Goal: Task Accomplishment & Management: Manage account settings

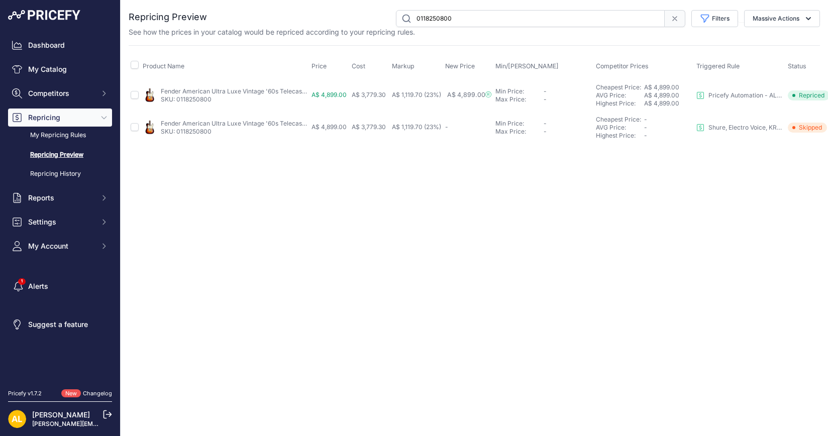
click at [464, 13] on input "0118250800" at bounding box center [530, 18] width 269 height 17
paste input "SN-BIG-SKY"
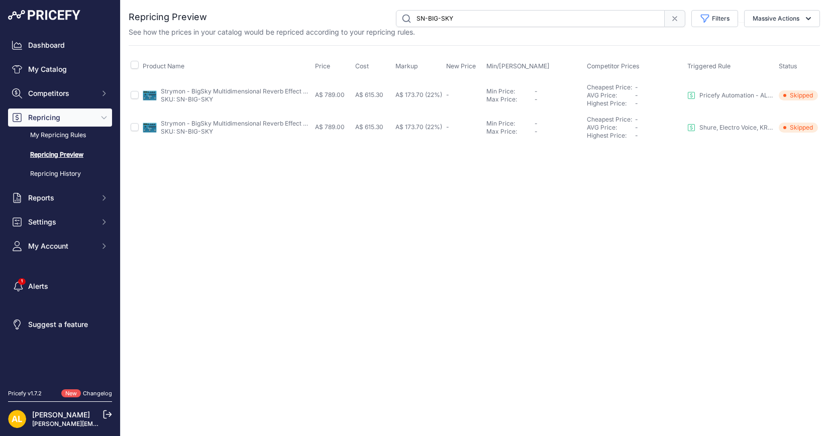
click at [486, 23] on input "SN-BIG-SKY" at bounding box center [530, 18] width 269 height 17
paste input "-MX"
click at [525, 17] on input "SN-BIG-SKY-MX" at bounding box center [530, 18] width 269 height 17
paste input "LUE-SKY-2"
click at [511, 17] on input "SN-BLUE-SKY-2" at bounding box center [530, 18] width 269 height 17
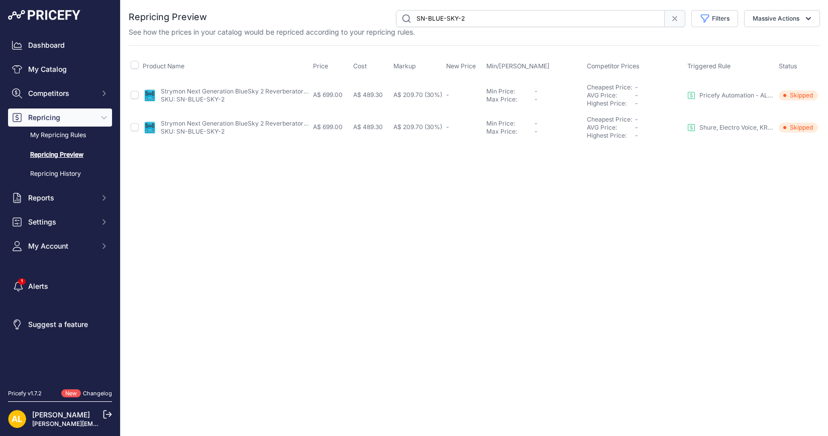
paste input "RIG"
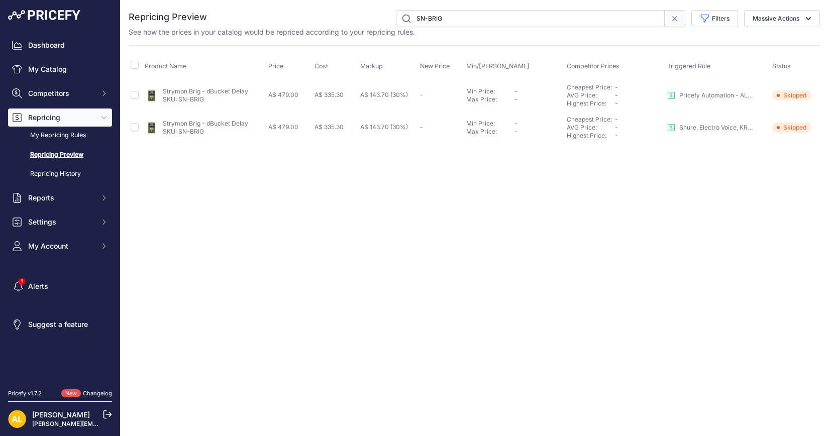
click at [449, 15] on input "SN-BRIG" at bounding box center [530, 18] width 269 height 17
paste input "CLOUDBURST"
click at [469, 19] on input "SN-CLOUDBURST" at bounding box center [530, 18] width 269 height 17
paste input "OMPADRE"
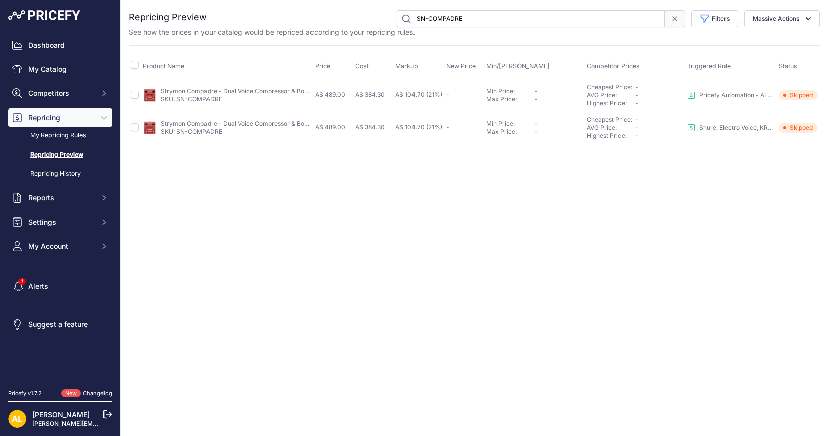
click at [485, 16] on input "SN-COMPADRE" at bounding box center [530, 18] width 269 height 17
paste input "DECO-2"
paste input "IG"
paste input "EC-1"
paste input "L-CAPISTAN-2"
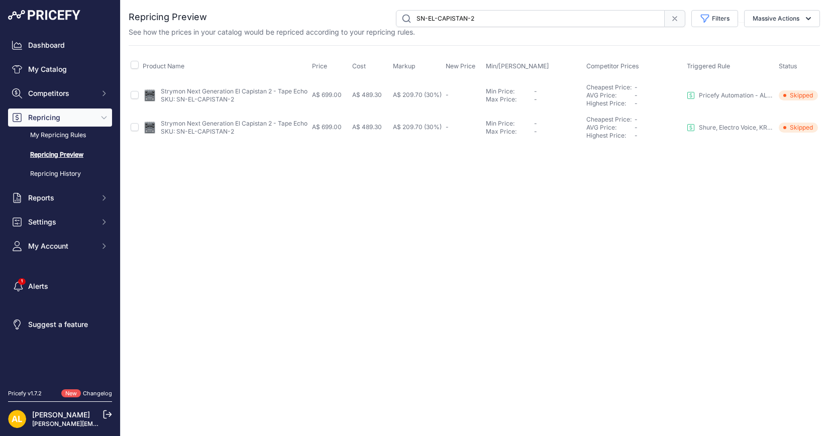
click at [505, 10] on div "You are not connected to the internet. Repricing Preview" at bounding box center [474, 77] width 691 height 154
click at [545, 20] on input "SN-EL-CAPISTAN-2" at bounding box center [530, 18] width 269 height 17
paste input "FLINT"
paste input "IRIDIUM"
click at [472, 20] on input "SN-IRIDIUM" at bounding box center [530, 18] width 269 height 17
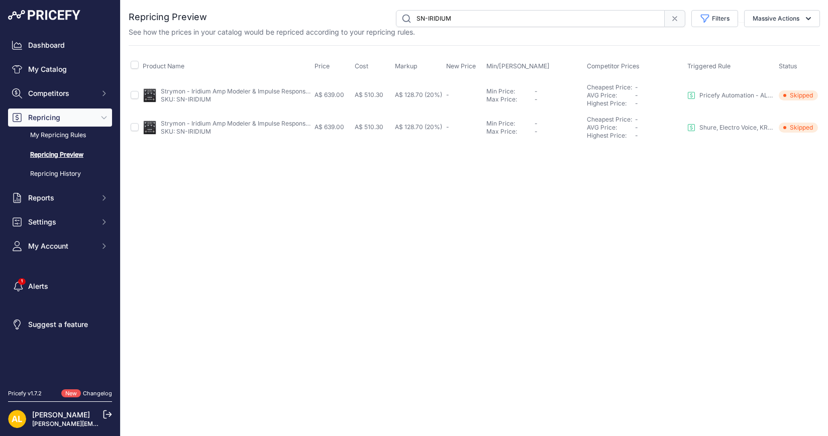
paste input "38/AMP-MT15"
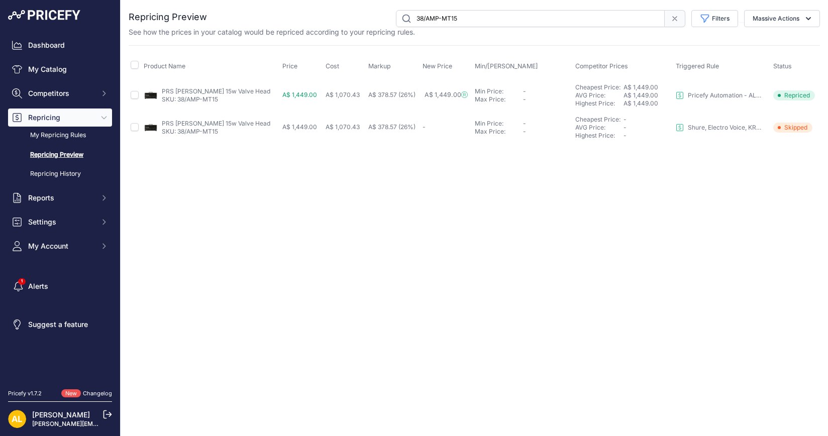
click at [498, 18] on input "38/AMP-MT15" at bounding box center [530, 18] width 269 height 17
click at [502, 17] on input "38/AMP-MT15" at bounding box center [530, 18] width 269 height 17
click at [499, 21] on input "38/AMP-MT15" at bounding box center [530, 18] width 269 height 17
paste input "DTX432KPLUS"
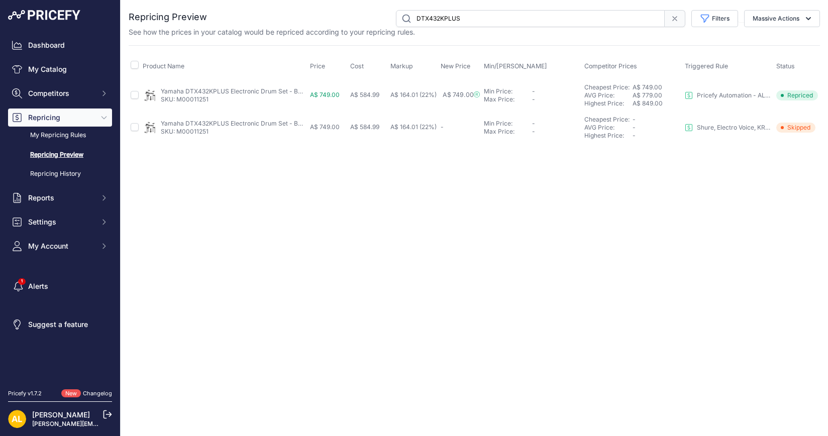
click at [484, 25] on input "DTX432KPLUS" at bounding box center [530, 18] width 269 height 17
paste input "M00011756"
click at [479, 23] on input "M00011756" at bounding box center [530, 18] width 269 height 17
click at [476, 17] on input "M00011756" at bounding box center [530, 18] width 269 height 17
paste input "240076080"
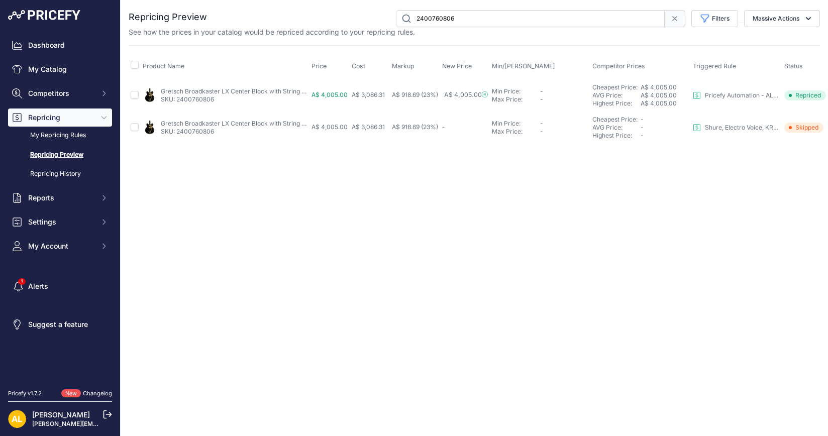
paste input "717010510"
paste input "1102036"
click at [499, 18] on input "2711102036" at bounding box center [530, 18] width 269 height 17
paste input "802502880"
paste input "91400751"
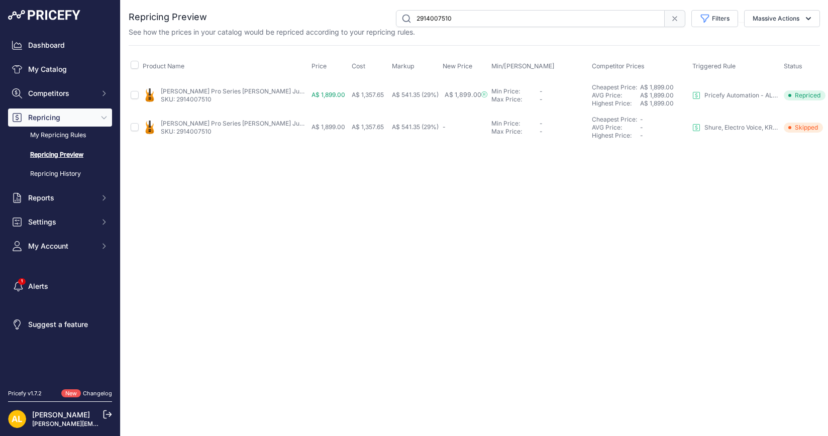
paste input "2914007599"
click at [480, 16] on input "2914007599" at bounding box center [530, 18] width 269 height 17
paste input "2401309833"
click at [455, 17] on input "2401309833" at bounding box center [530, 18] width 269 height 17
paste input "0378552557"
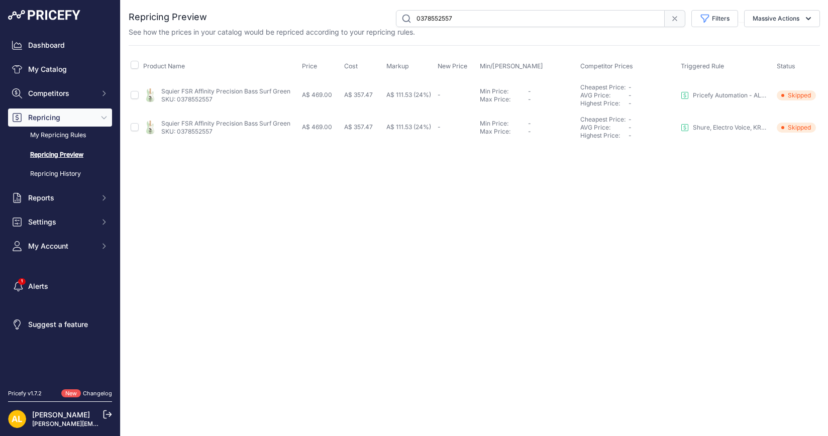
paste input "604358"
paste input "38/SC56LTD-FBJ"
click at [540, 18] on input "38/SC56LTD-FBJ" at bounding box center [530, 18] width 269 height 17
paste input "0110250840"
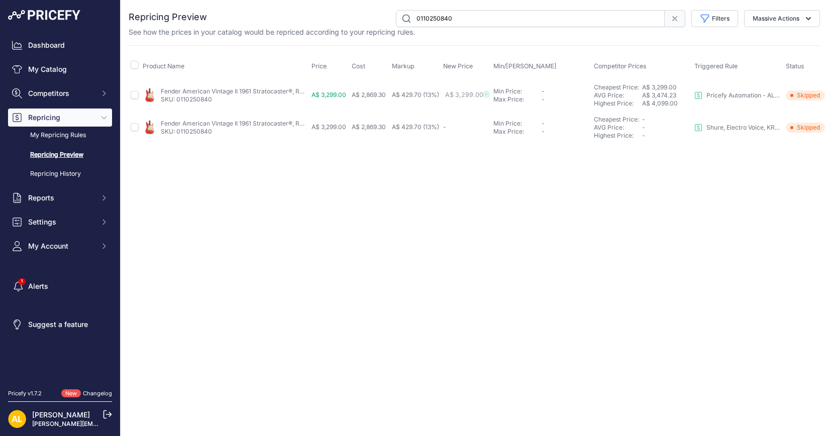
click at [461, 22] on input "0110250840" at bounding box center [530, 18] width 269 height 17
paste input "38/SC56LTD-FBJ"
drag, startPoint x: 460, startPoint y: 96, endPoint x: 462, endPoint y: 105, distance: 9.4
click at [479, 24] on input "38/SC56LTD-FBJ" at bounding box center [530, 18] width 269 height 17
paste input "DRVZ0714STZ"
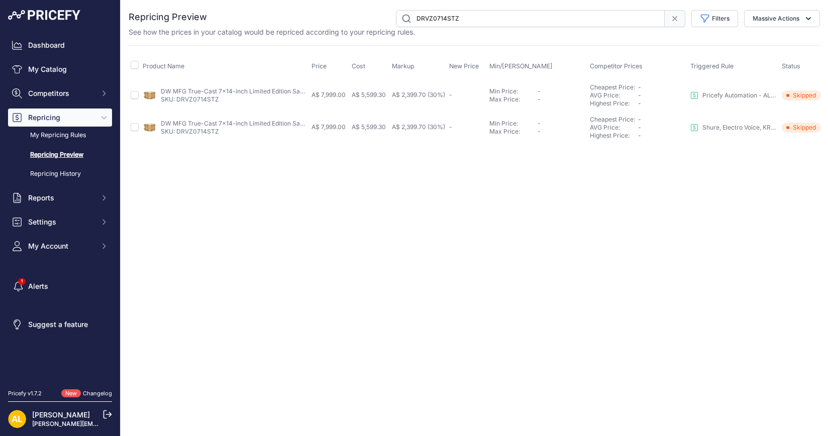
click at [482, 18] on input "DRVZ0714STZ" at bounding box center [530, 18] width 269 height 17
paste input "SC-GENOS"
click at [487, 19] on input "SC-GENOS" at bounding box center [530, 18] width 269 height 17
paste input "0110280844"
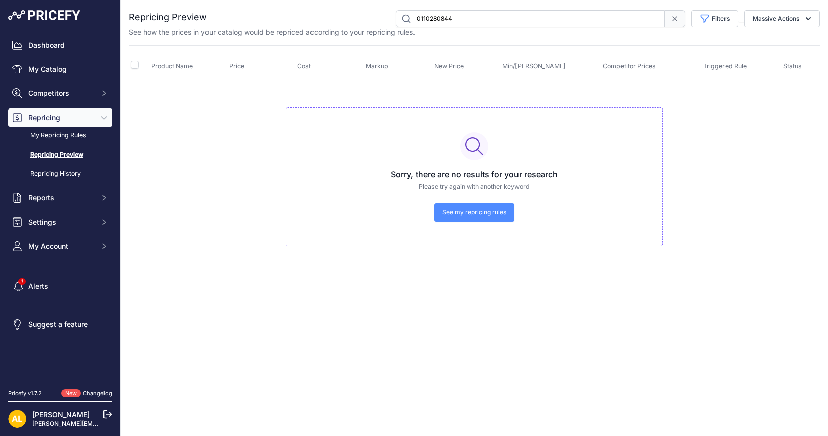
click at [471, 10] on input "0110280844" at bounding box center [530, 18] width 269 height 17
paste input "72"
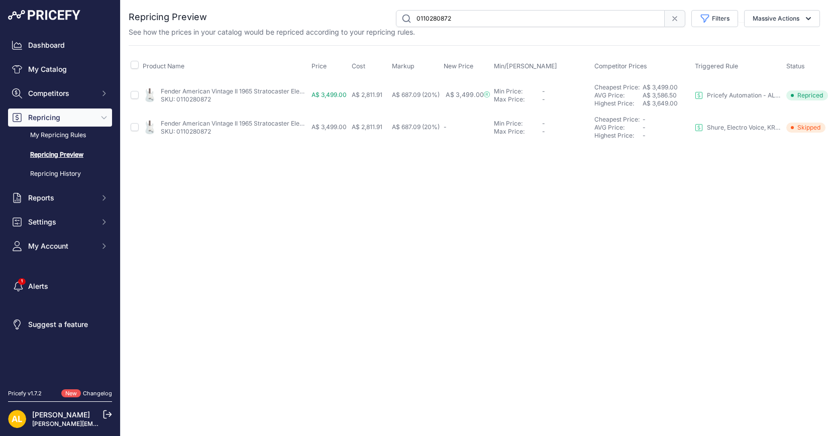
paste input "2401859833"
paste input "0760848"
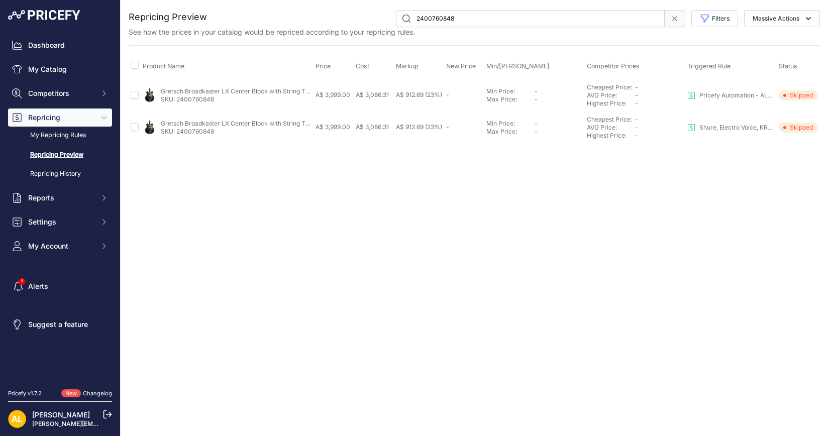
click at [472, 26] on input "2400760848" at bounding box center [530, 18] width 269 height 17
paste input "963822"
click at [533, 15] on input "2400963822" at bounding box center [530, 18] width 269 height 17
paste input "509730523"
click at [469, 18] on input "2509730523" at bounding box center [530, 18] width 269 height 17
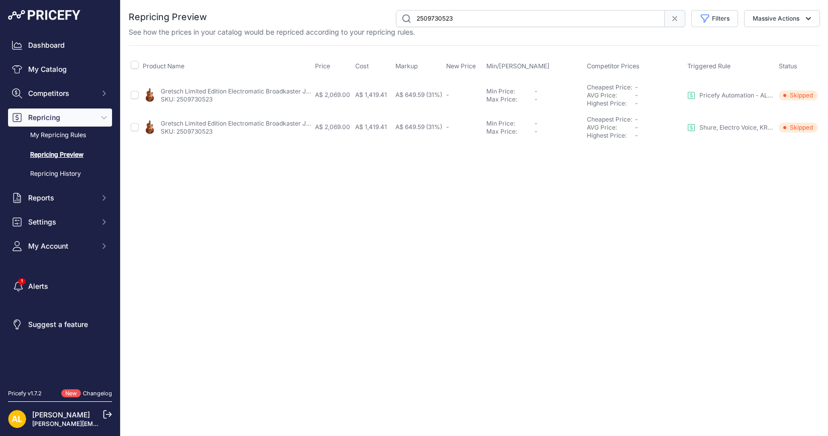
click at [496, 14] on input "2509730523" at bounding box center [530, 18] width 269 height 17
paste input "884"
paste input "711002036"
paste input "91282157"
paste input "5312600307"
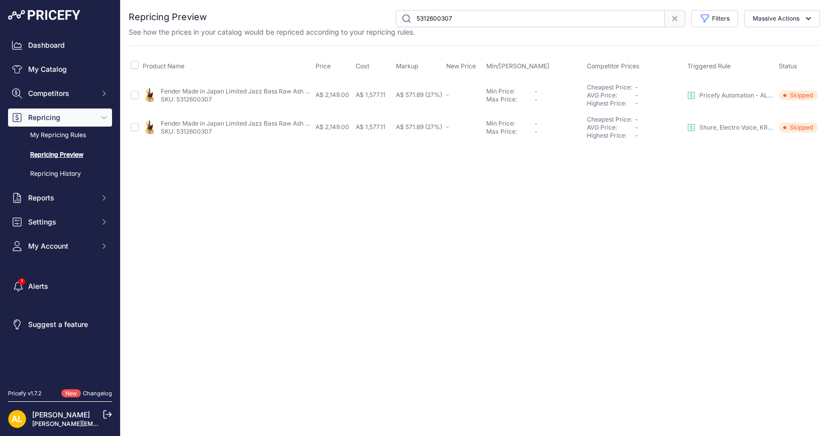
paste input "0"
paste input "6"
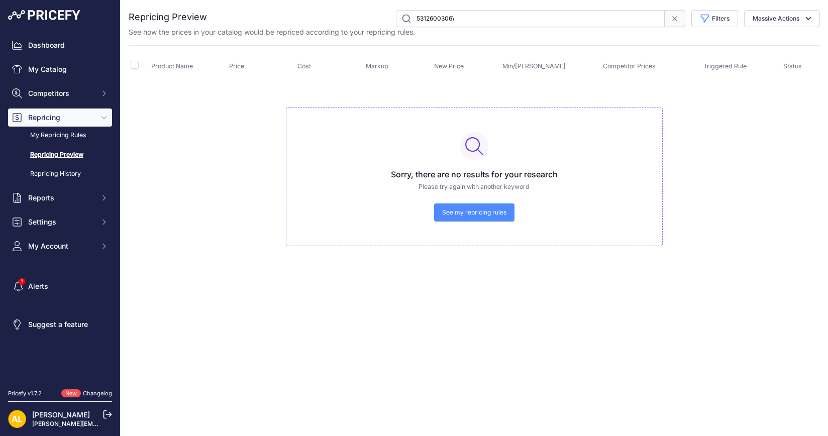
click at [470, 9] on div "You are not connected to the internet. Repricing Preview" at bounding box center [474, 138] width 691 height 276
click at [473, 15] on input "5312600306\" at bounding box center [530, 18] width 269 height 17
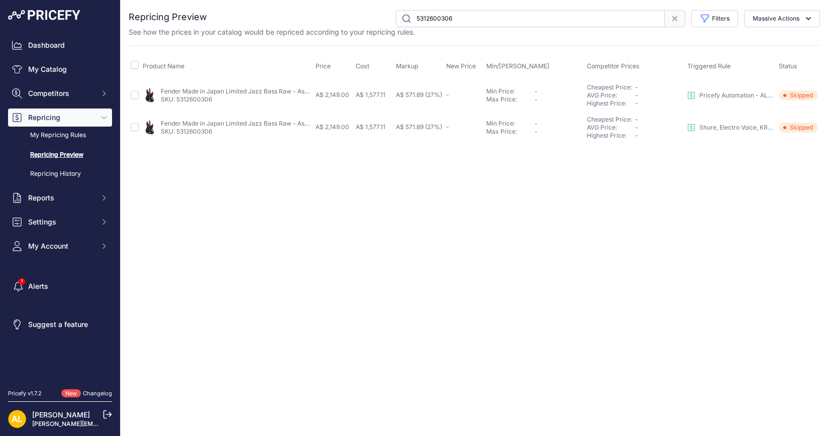
click at [473, 20] on input "5312600306" at bounding box center [530, 18] width 269 height 17
paste input "400307"
paste input "5"
paste input "0"
paste input "6"
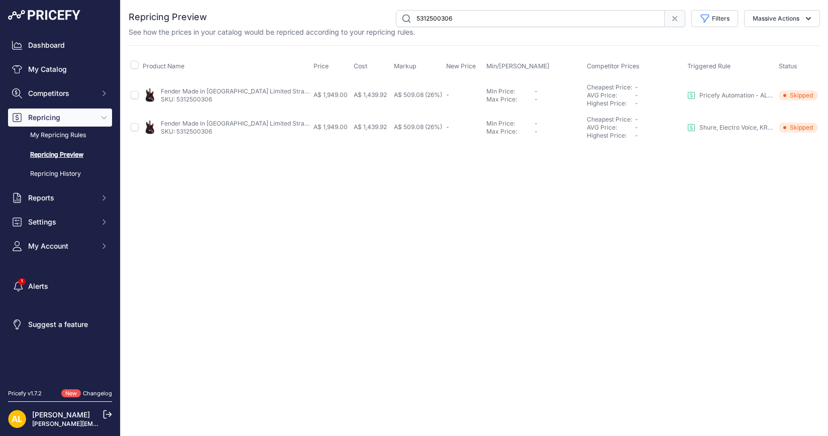
click at [452, 17] on input "5312500306" at bounding box center [530, 18] width 269 height 17
paste input "VGR6270"
click at [511, 17] on input "VGR6270" at bounding box center [530, 18] width 269 height 17
paste input "HF919"
click at [547, 25] on input "VHF9190" at bounding box center [530, 18] width 269 height 17
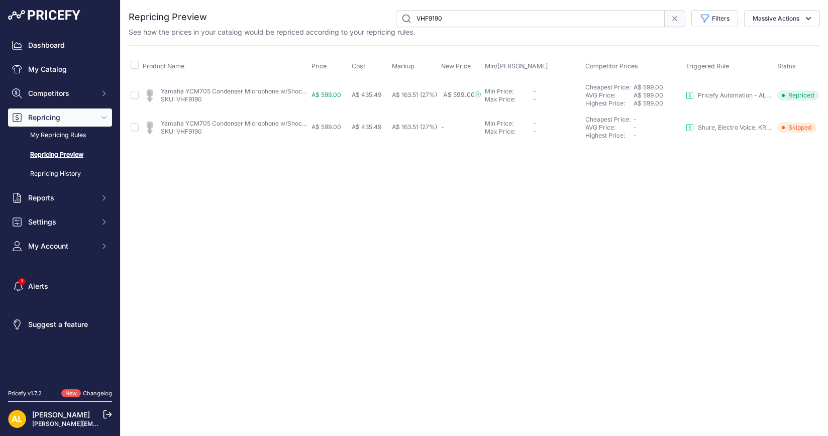
paste input "38/SE-NF53-BDH"
paste input "W"
click at [475, 22] on input "38/SE-NF53-WDH" at bounding box center [530, 18] width 269 height 17
paste input "PW"
click at [464, 17] on input "38/SE-NF53-PW" at bounding box center [530, 18] width 269 height 17
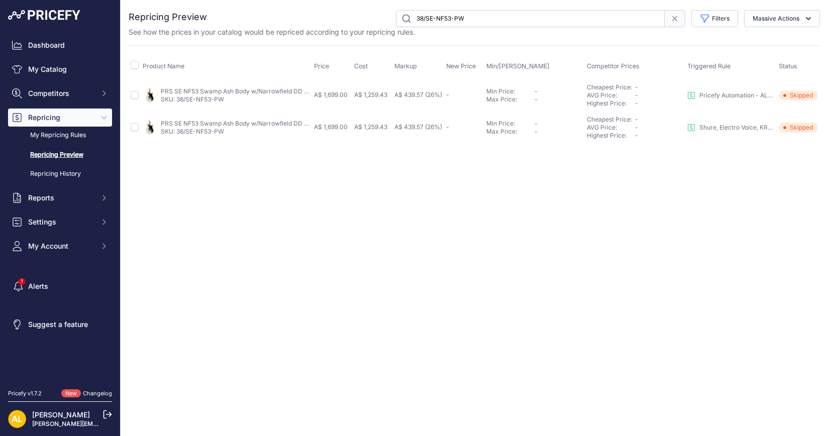
paste input "KO-E1AIRBK"
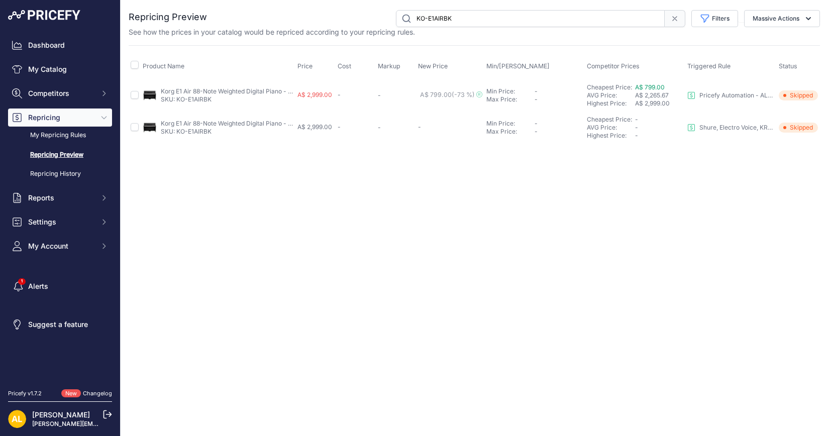
click at [548, 25] on input "KO-E1AIRBK" at bounding box center [530, 18] width 269 height 17
paste input "AAF7644"
click at [496, 20] on input "AAF7644" at bounding box center [530, 18] width 269 height 17
paste input "M00011599"
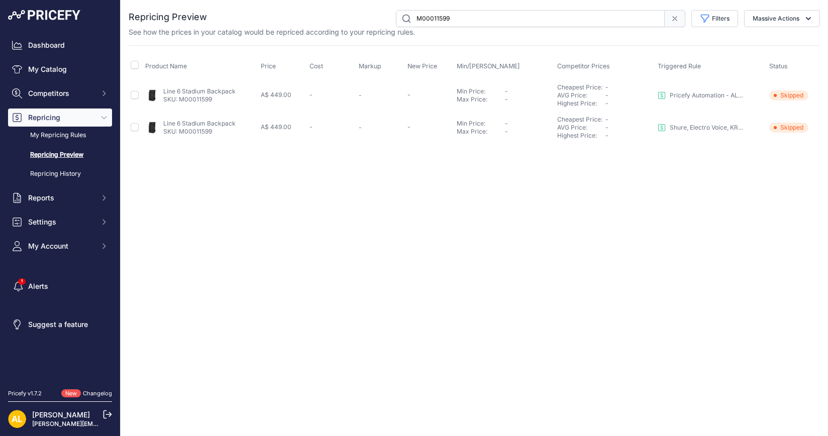
click at [577, 19] on input "M00011599" at bounding box center [530, 18] width 269 height 17
paste input "AAF7638"
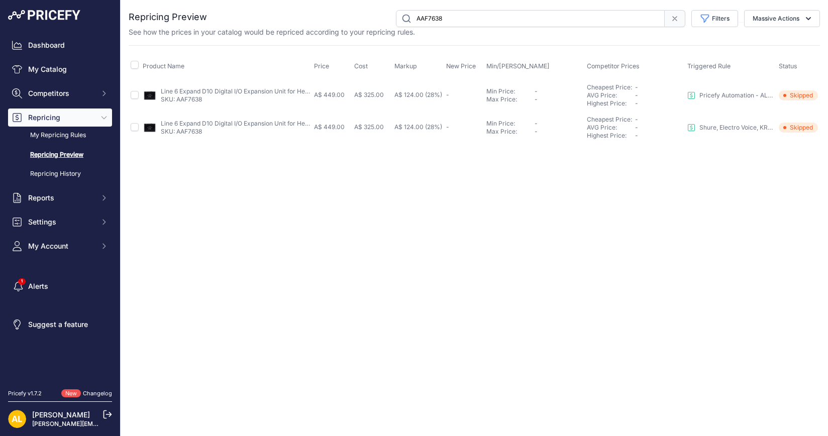
click at [538, 17] on input "AAF7638" at bounding box center [530, 18] width 269 height 17
paste input "40"
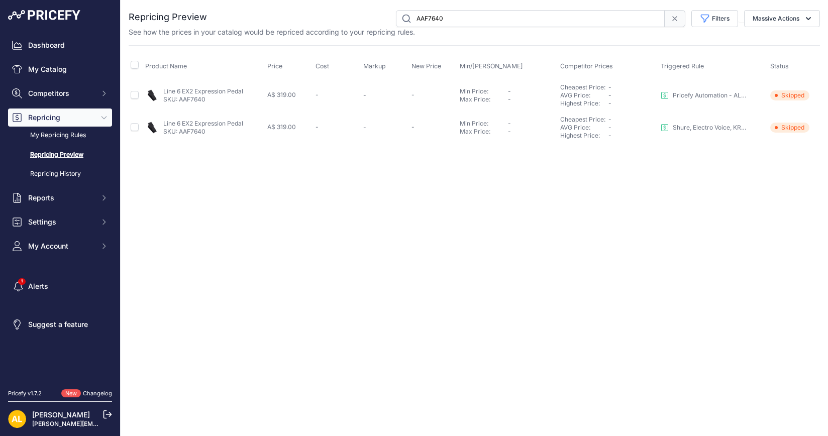
click at [538, 17] on input "AAF7640" at bounding box center [530, 18] width 269 height 17
paste input "501"
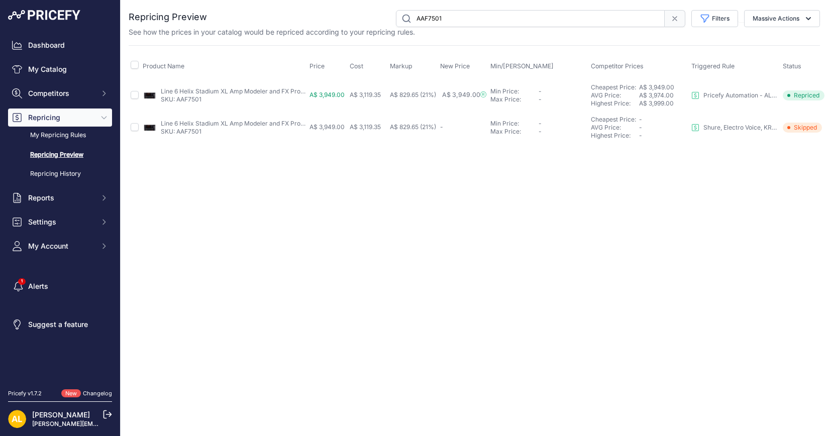
paste input "638"
click at [479, 22] on input "AAF7638" at bounding box center [530, 18] width 269 height 17
paste input "M00011599"
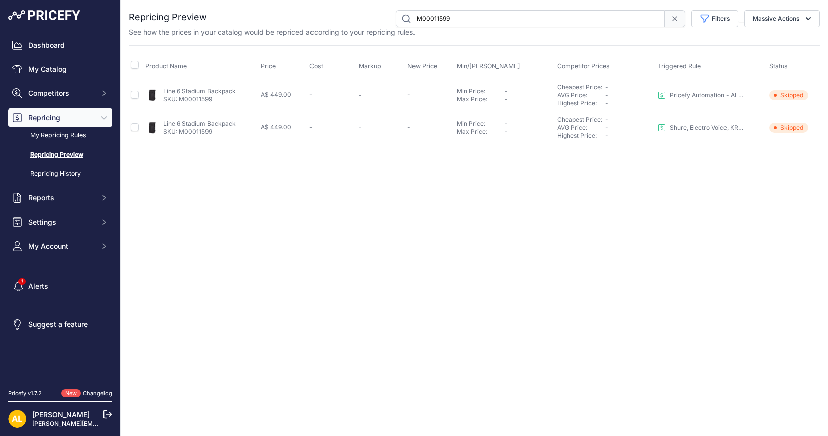
click at [495, 21] on input "M00011599" at bounding box center [530, 18] width 269 height 17
paste input "POLAR-GO"
type input "POLAR-GO"
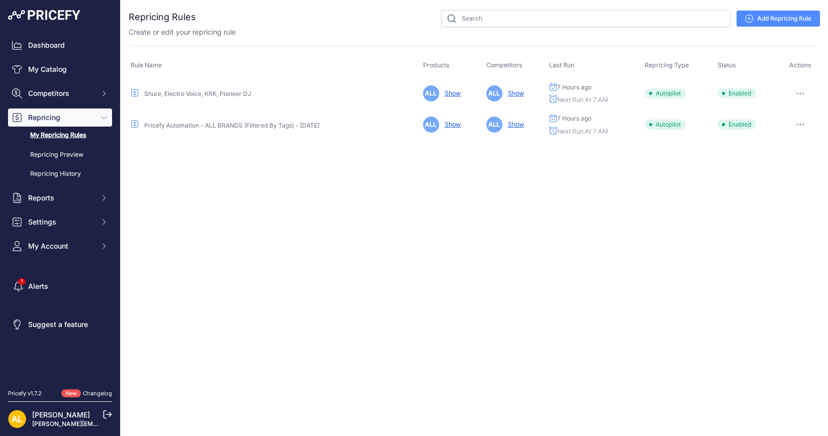
click at [276, 126] on link "Pricefy Automation - ALL BRANDS (Filtered By Tags) - May 2025" at bounding box center [231, 126] width 175 height 8
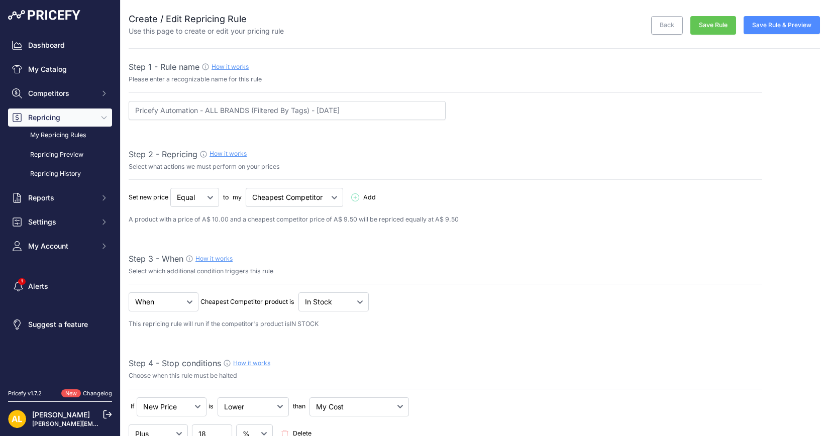
select select "7"
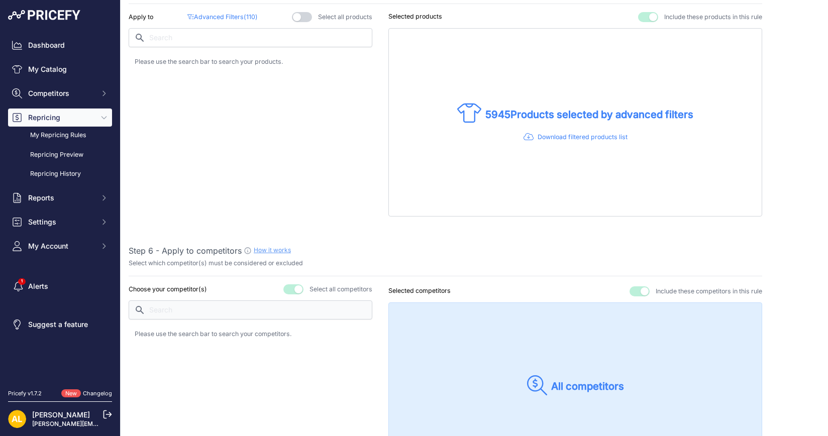
scroll to position [628, 0]
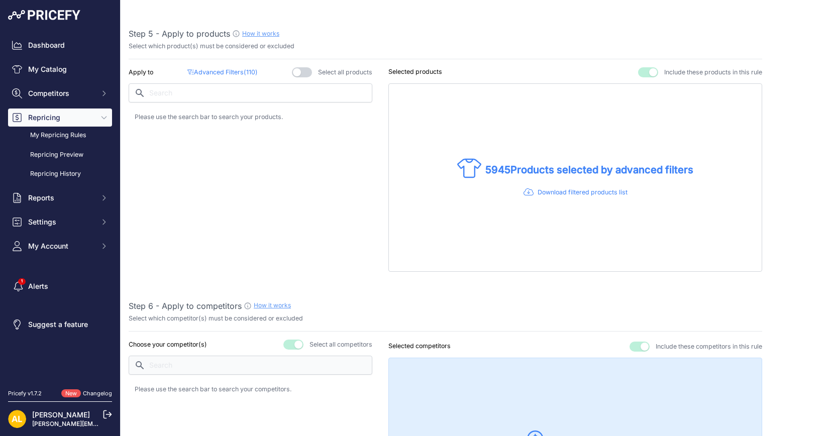
drag, startPoint x: 238, startPoint y: 69, endPoint x: 259, endPoint y: 88, distance: 28.1
click at [238, 69] on p "Advanced Filters ( 110 )" at bounding box center [222, 73] width 70 height 10
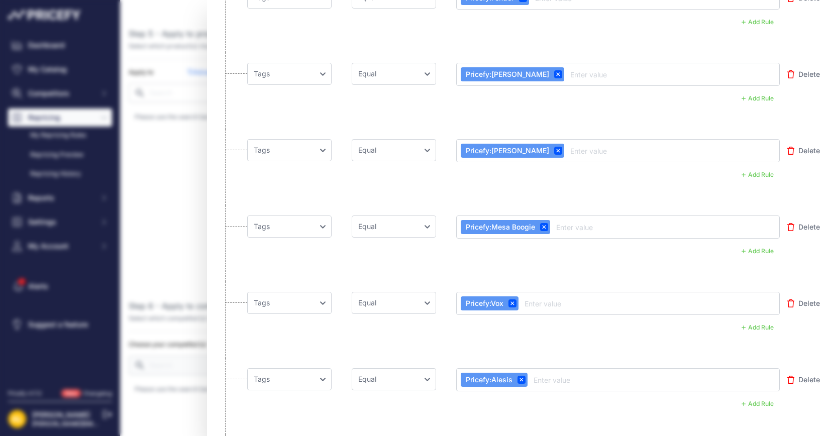
scroll to position [0, 0]
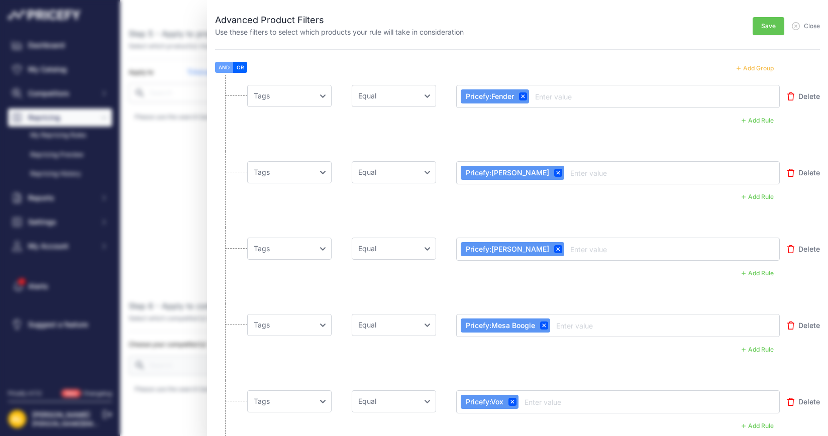
click at [738, 67] on button "Add Group" at bounding box center [754, 68] width 49 height 13
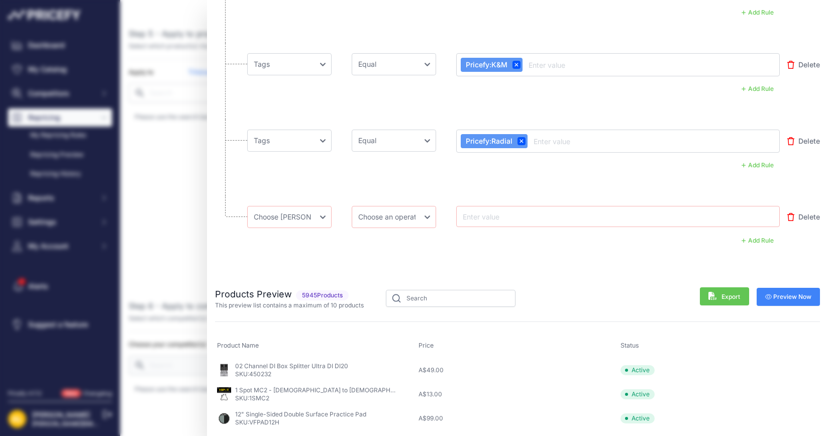
scroll to position [8338, 0]
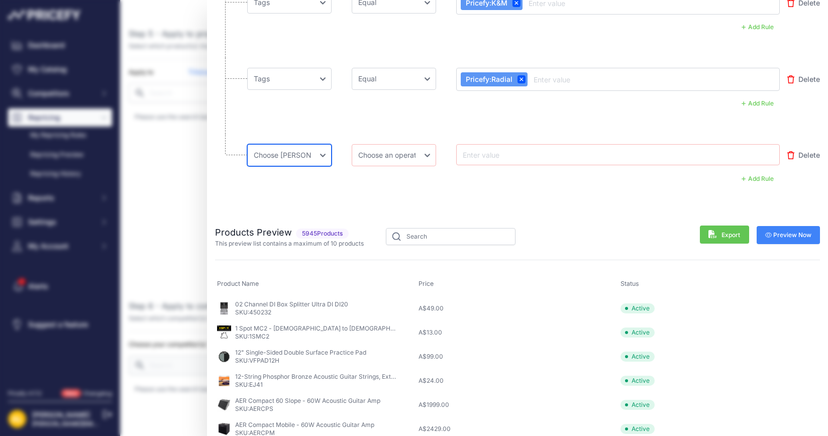
click at [284, 144] on select "Choose an field Name Price Cost MAP Brand Min Price Max Price SKU GTIN/EAN/ASIN…" at bounding box center [289, 155] width 84 height 22
select select "mpt.name"
click at [247, 144] on select "Choose an field Name Price Cost MAP Brand Min Price Max Price SKU GTIN/EAN/ASIN…" at bounding box center [289, 155] width 84 height 22
click at [417, 144] on select "Choose an operator Equal Not Equal In Not In Less Less or Equal Greater Greater…" at bounding box center [394, 155] width 84 height 22
select select "equal"
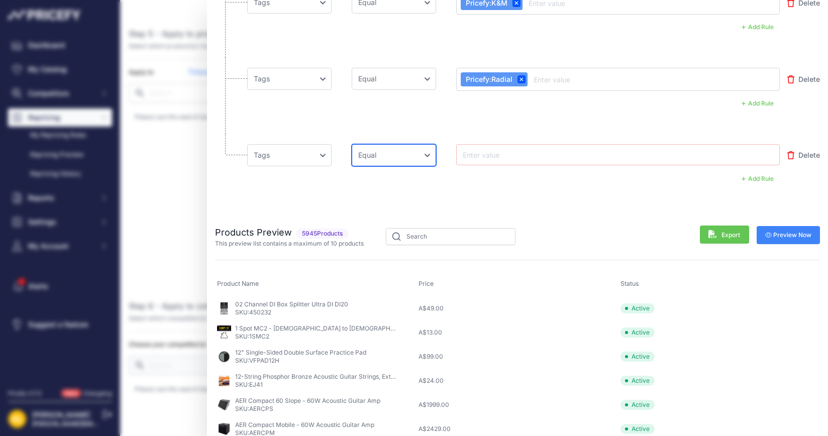
click at [352, 144] on select "Choose an operator Equal Not Equal In Not In Less Less or Equal Greater Greater…" at bounding box center [394, 155] width 84 height 22
click at [474, 149] on input "text" at bounding box center [501, 155] width 80 height 12
type input "Pricefy:Strymon"
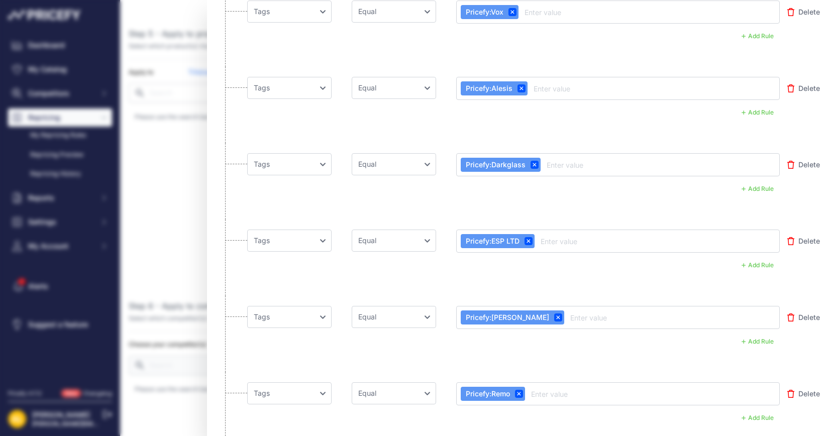
scroll to position [0, 0]
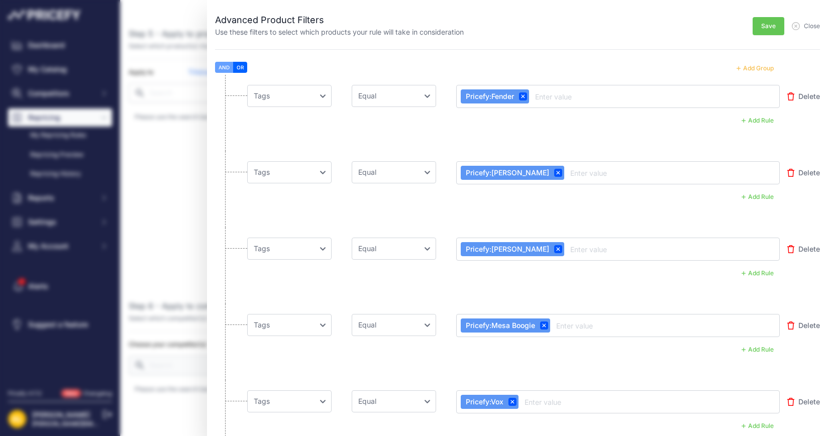
click at [761, 28] on span "Save" at bounding box center [768, 26] width 15 height 8
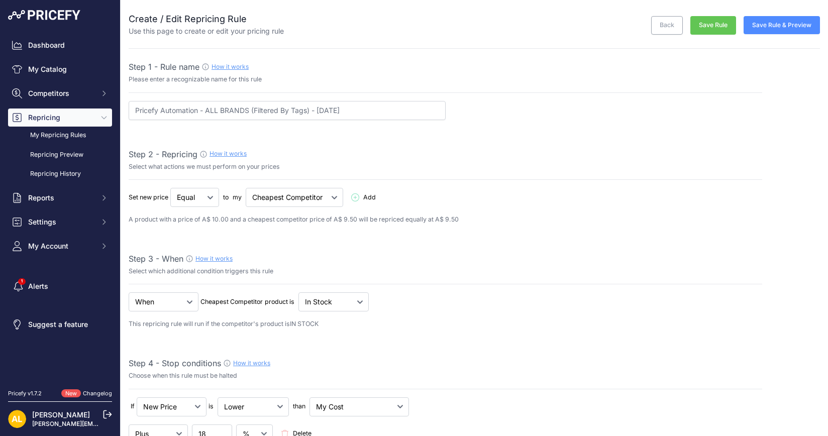
click at [713, 26] on button "Save Rule" at bounding box center [713, 25] width 46 height 19
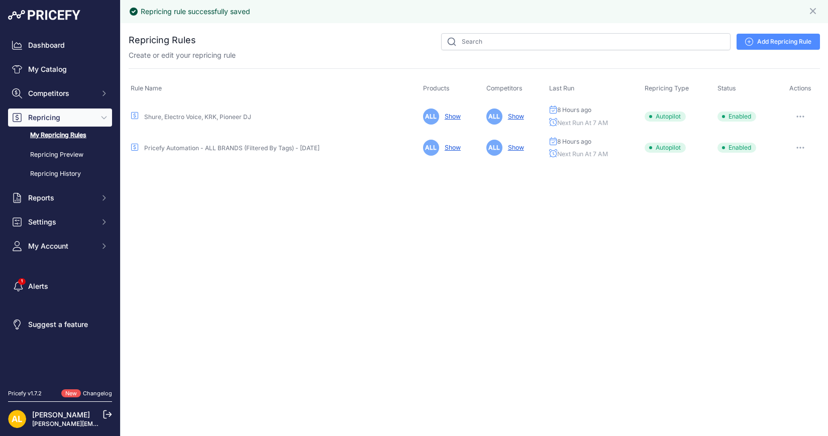
click at [196, 146] on link "Pricefy Automation - ALL BRANDS (Filtered By Tags) - [DATE]" at bounding box center [231, 148] width 175 height 8
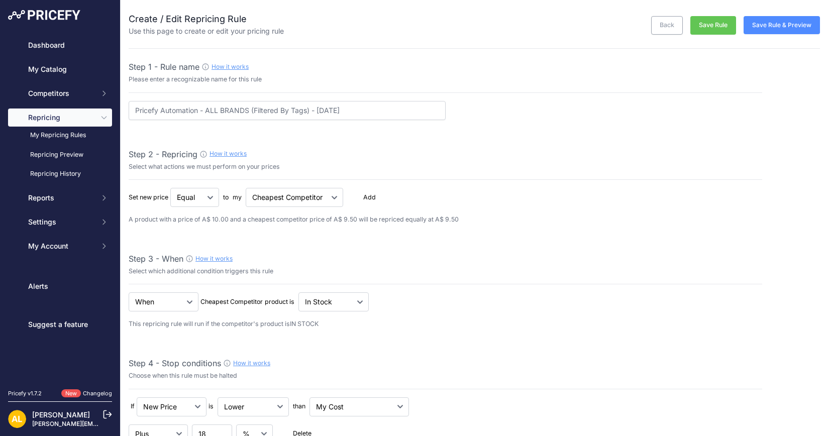
select select "7"
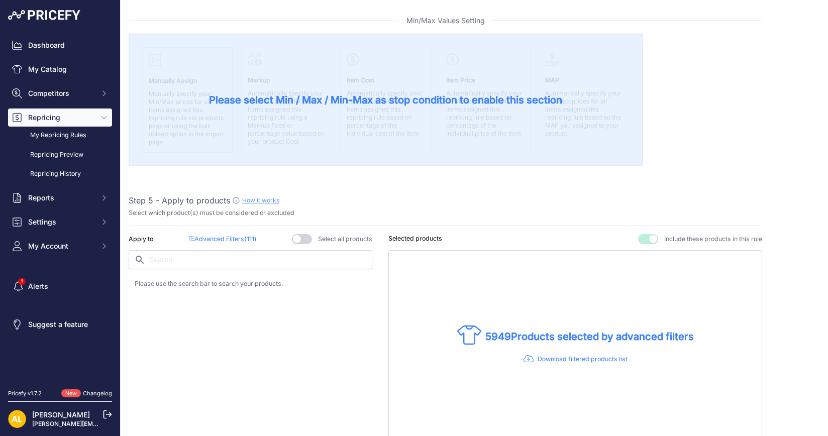
scroll to position [439, 0]
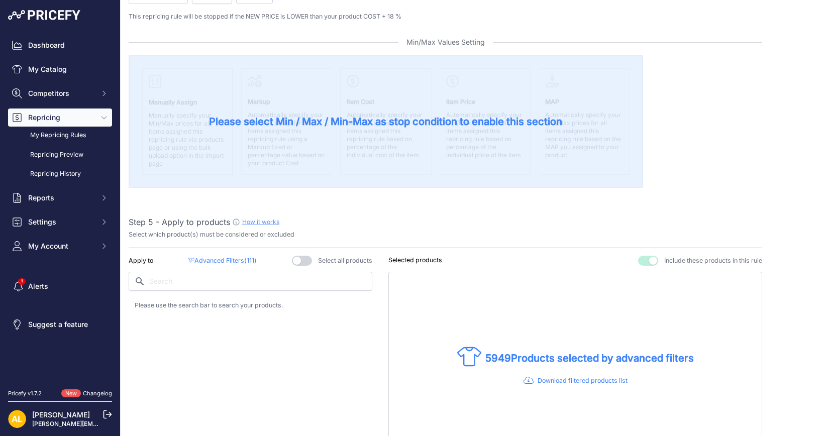
click at [244, 257] on span "( 111 )" at bounding box center [250, 261] width 13 height 8
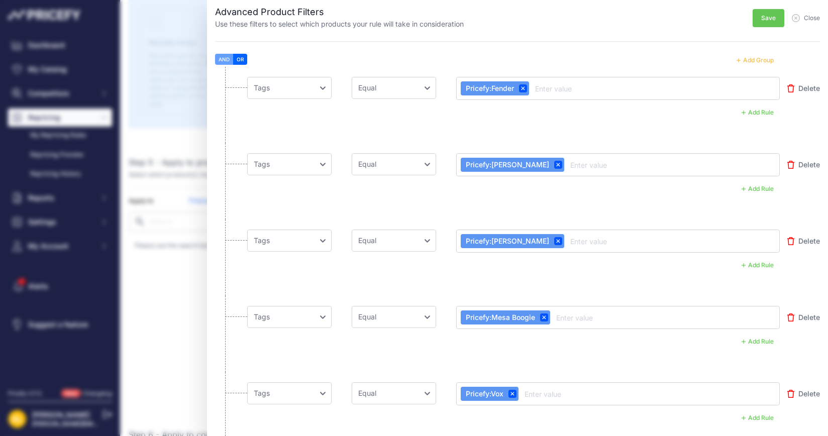
scroll to position [0, 0]
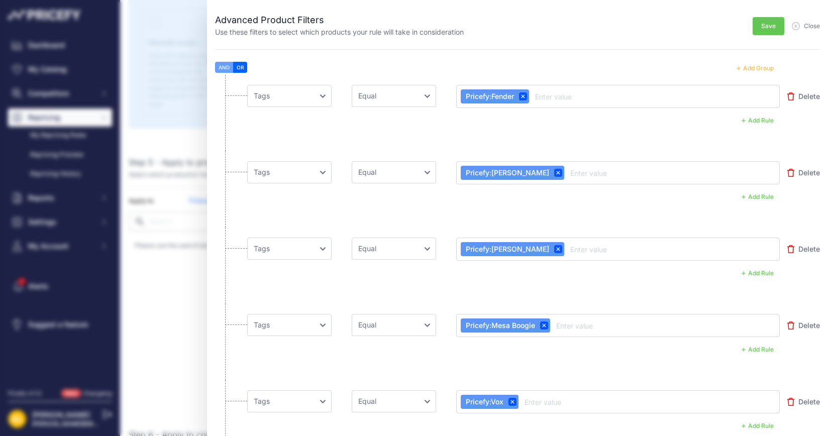
click at [738, 68] on button "Add Group" at bounding box center [754, 68] width 49 height 13
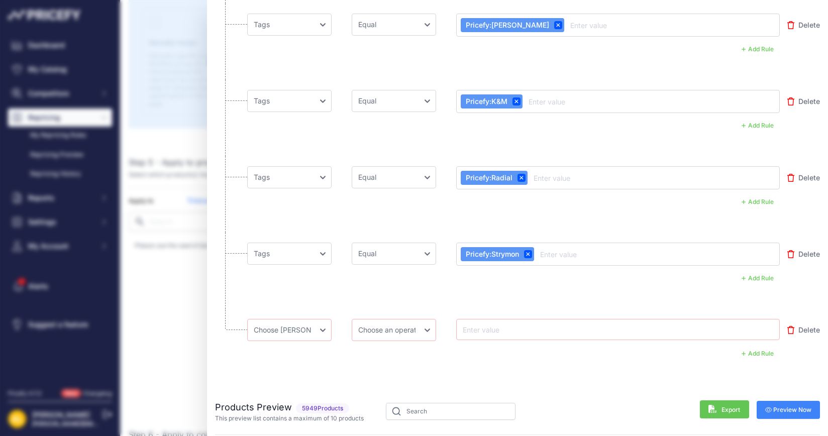
scroll to position [8190, 0]
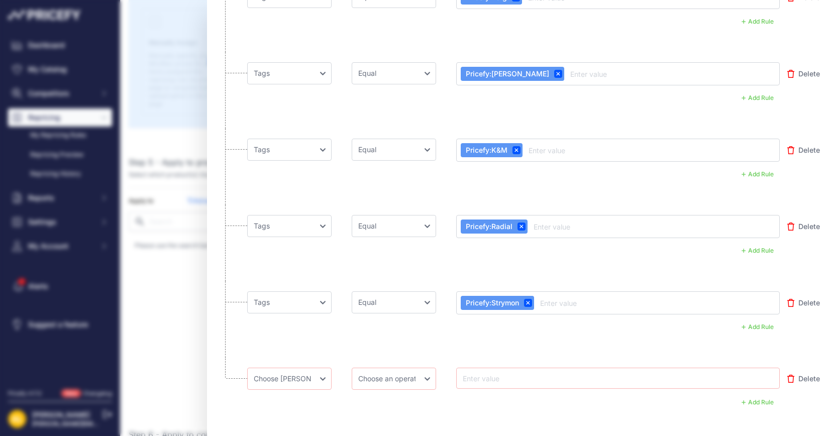
click at [488, 372] on input "text" at bounding box center [501, 378] width 80 height 12
paste input "Pricefy:Earthquaker Devices"
click at [464, 372] on input "Pricefy:Earthquaker Devices" at bounding box center [501, 378] width 80 height 12
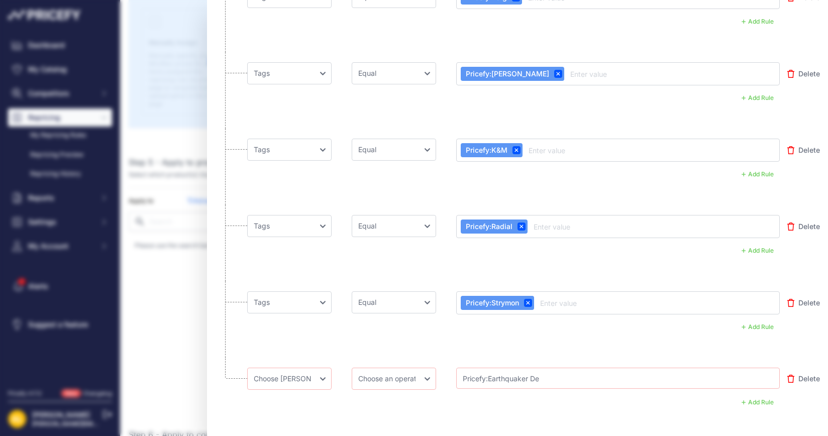
type input "Pricefy:Earthquaker Devices"
click at [316, 368] on select "Choose an field Name Price Cost MAP Brand Min Price Max Price SKU GTIN/EAN/ASIN…" at bounding box center [289, 379] width 84 height 22
select select "mpt.name"
click at [247, 368] on select "Choose an field Name Price Cost MAP Brand Min Price Max Price SKU GTIN/EAN/ASIN…" at bounding box center [289, 379] width 84 height 22
click at [437, 368] on div "Choose an field Name Price Cost MAP Brand Min Price Max Price SKU GTIN/EAN/ASIN…" at bounding box center [513, 379] width 532 height 22
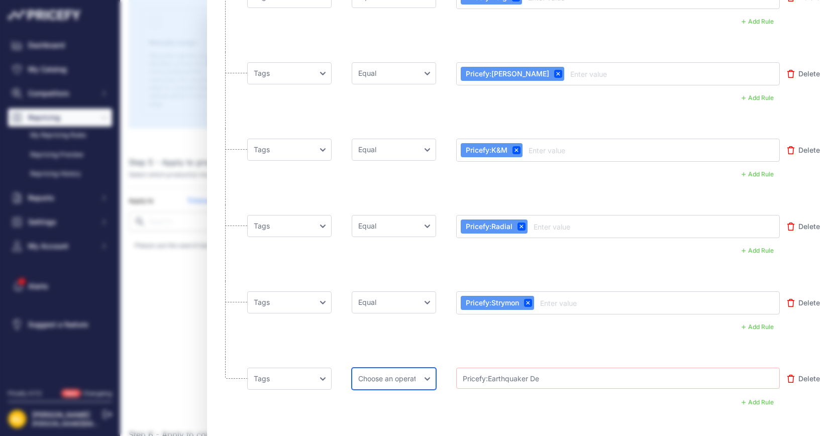
click at [426, 368] on select "Choose an operator Equal Not Equal In Not In Less Less or Equal Greater Greater…" at bounding box center [394, 379] width 84 height 22
select select "equal"
click at [352, 368] on select "Choose an operator Equal Not Equal In Not In Less Less or Equal Greater Greater…" at bounding box center [394, 379] width 84 height 22
click at [493, 372] on input "Pricefy:Earthquaker Devices" at bounding box center [501, 378] width 80 height 12
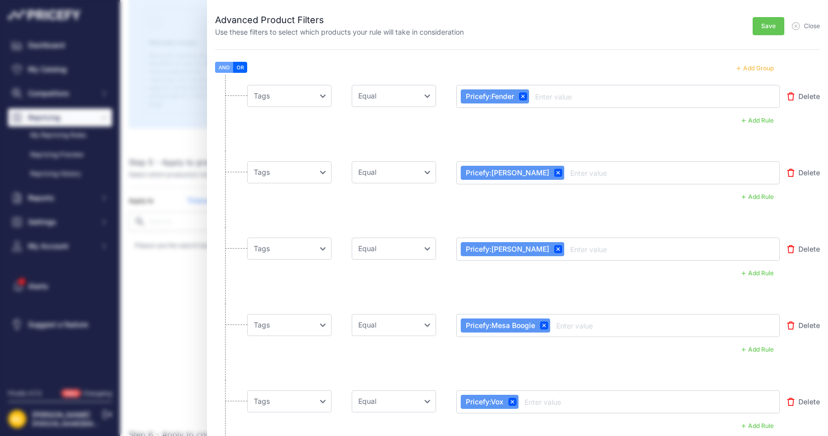
click at [752, 27] on button "Save" at bounding box center [768, 26] width 32 height 18
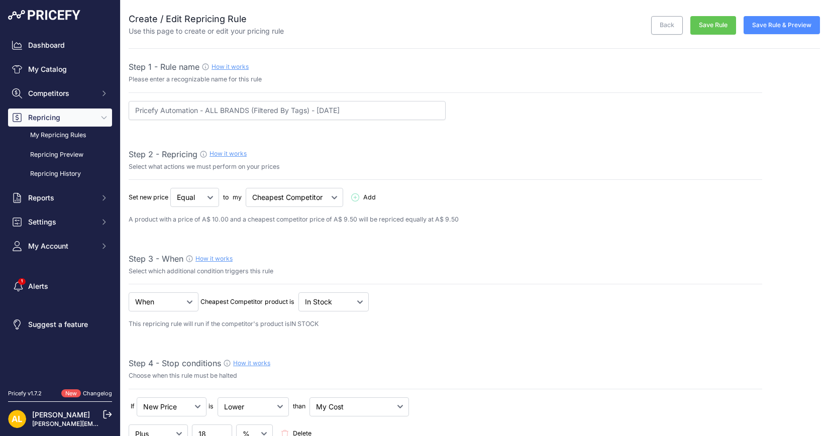
click at [716, 27] on button "Save Rule" at bounding box center [713, 25] width 46 height 19
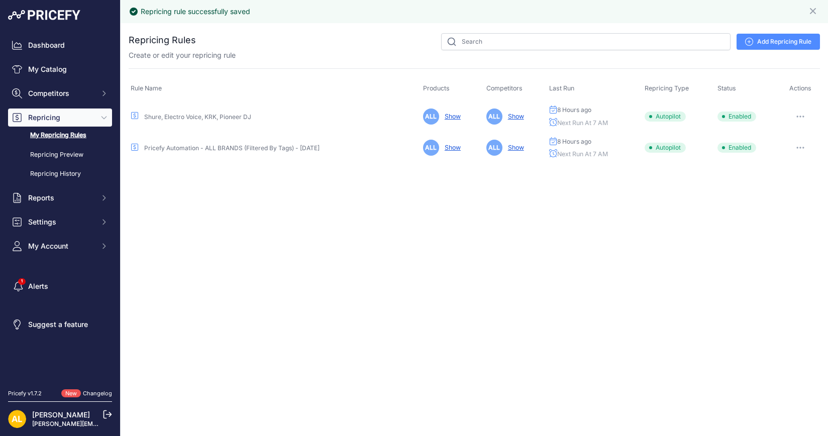
click at [241, 145] on link "Pricefy Automation - ALL BRANDS (Filtered By Tags) - [DATE]" at bounding box center [231, 148] width 175 height 8
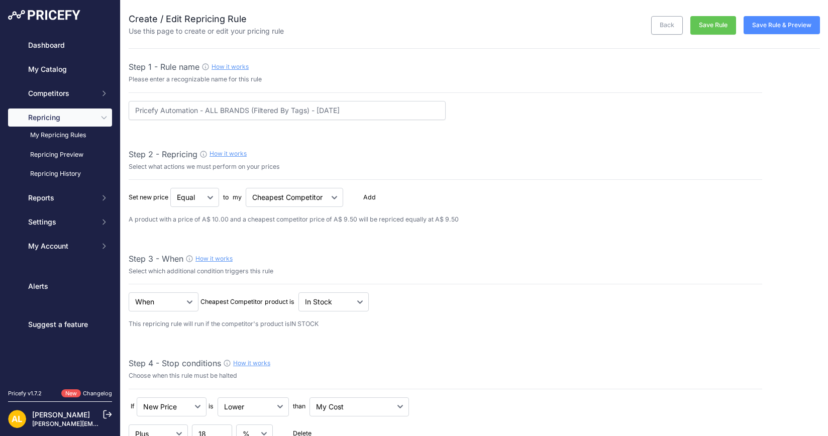
select select "7"
click at [695, 28] on button "Save Rule" at bounding box center [713, 25] width 46 height 19
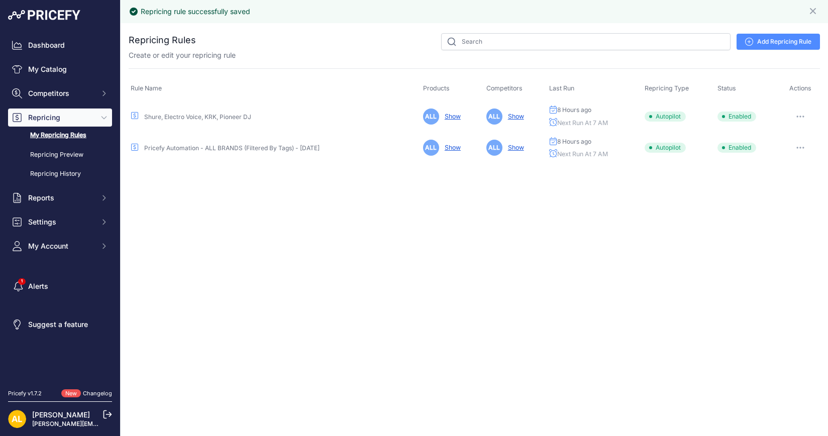
click at [276, 145] on link "Pricefy Automation - ALL BRANDS (Filtered By Tags) - [DATE]" at bounding box center [231, 148] width 175 height 8
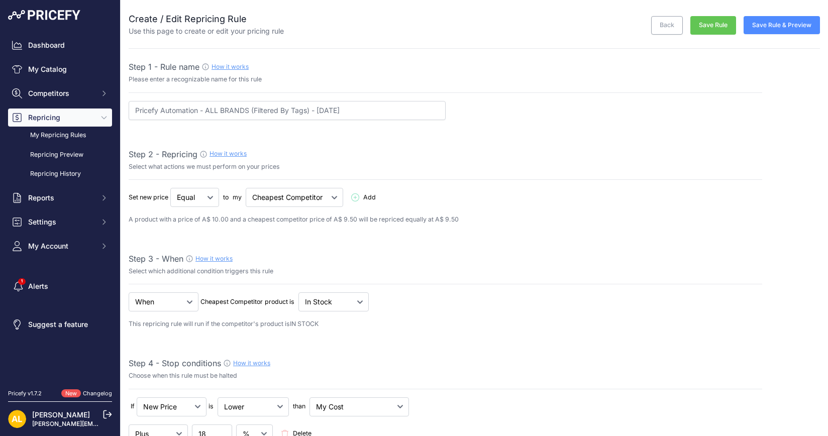
select select "7"
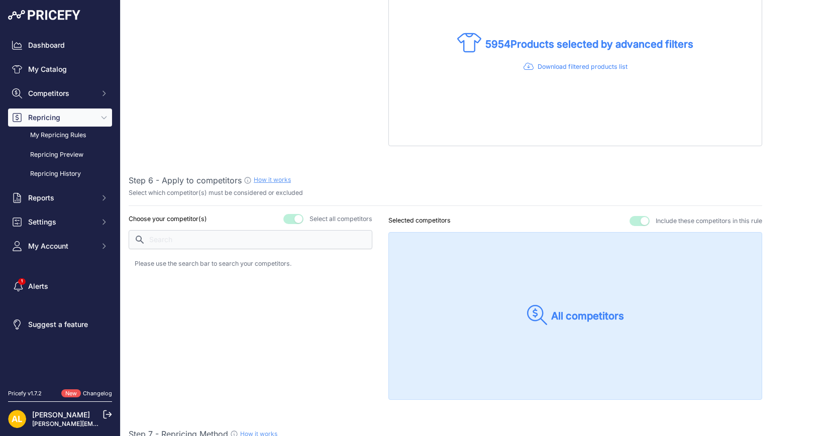
scroll to position [377, 0]
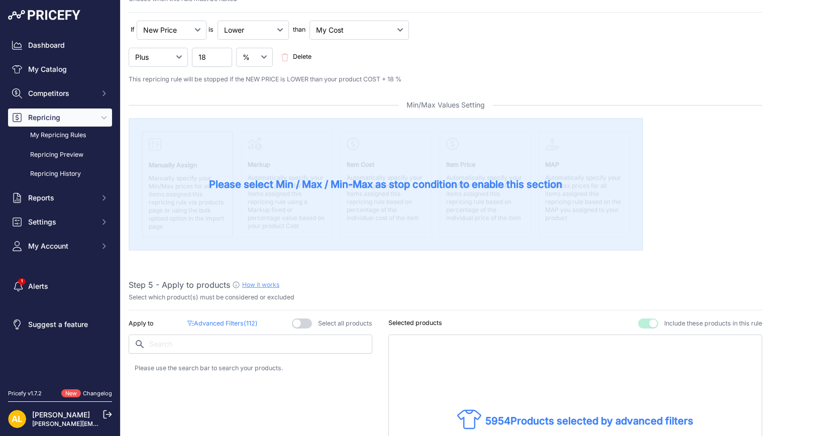
click at [235, 319] on p "Advanced Filters ( 112 )" at bounding box center [222, 324] width 70 height 10
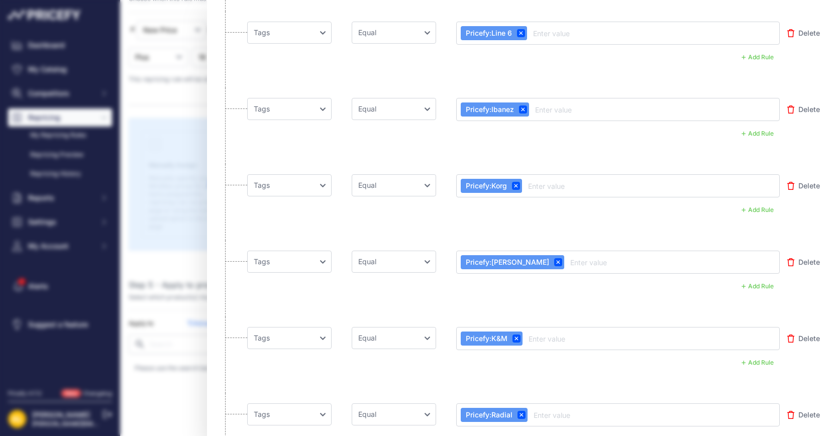
scroll to position [5497, 0]
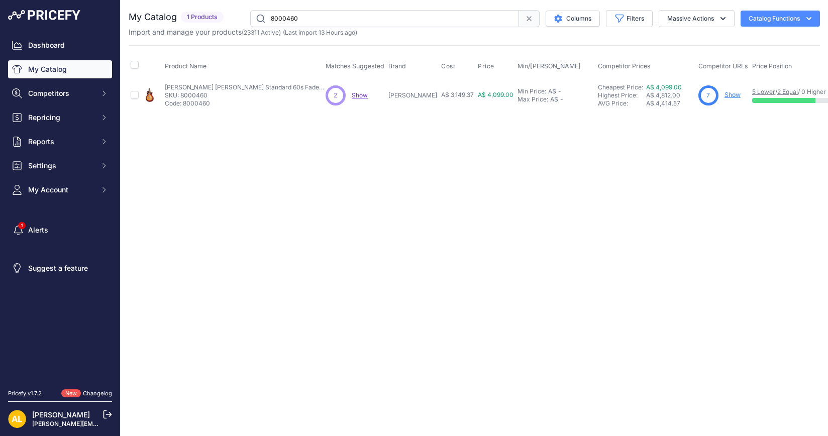
drag, startPoint x: 343, startPoint y: 7, endPoint x: 343, endPoint y: 15, distance: 7.5
click at [343, 6] on div "You are not connected to the internet. My Catalog" at bounding box center [474, 61] width 691 height 122
click at [345, 27] on p "Import and manage your products ( 23311 Active ) (Last import 13 Hours ago)" at bounding box center [243, 32] width 229 height 10
click at [347, 25] on input "8000460" at bounding box center [384, 18] width 269 height 17
paste input "38/SC56LTD-FBJ"
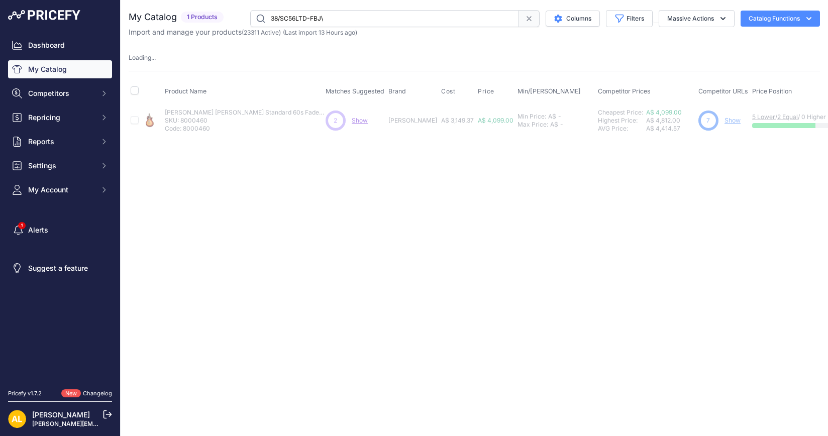
type input "38/SC56LTD-FBJ"
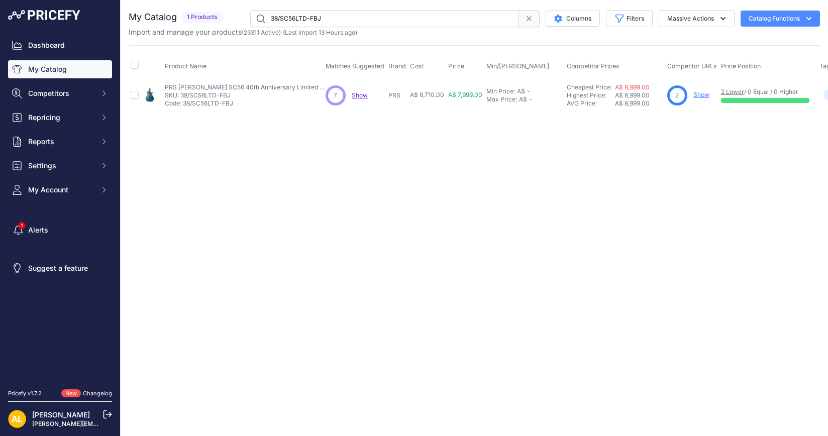
click at [703, 95] on link "Show" at bounding box center [701, 95] width 16 height 8
click at [338, 17] on input "38/SC56LTD-FBJ" at bounding box center [384, 18] width 269 height 17
paste input "DRVZ0714STZ"
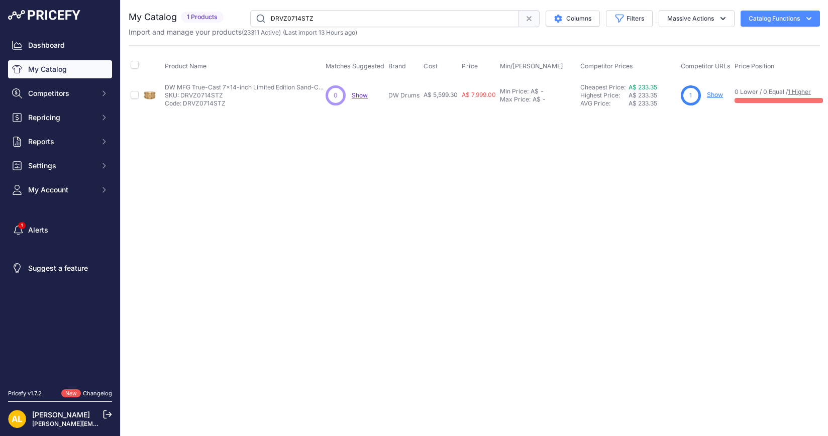
click at [336, 20] on input "DRVZ0714STZ" at bounding box center [384, 18] width 269 height 17
paste input "SC-GENOS"
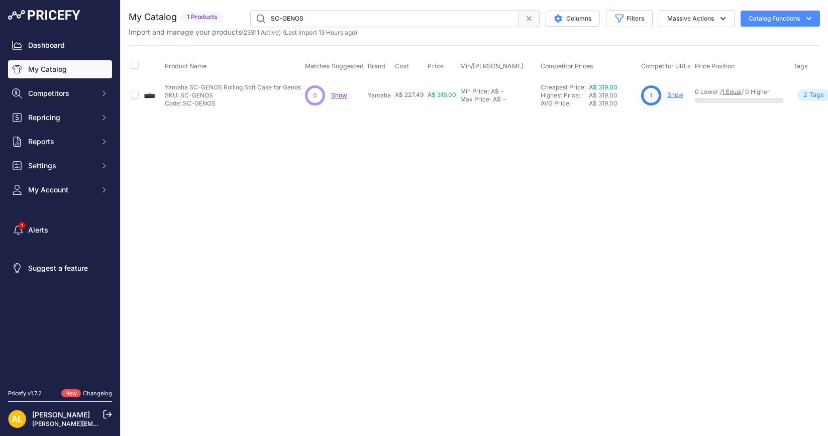
click at [420, 22] on input "SC-GENOS" at bounding box center [384, 18] width 269 height 17
paste input "0110280844"
type input "0110280844"
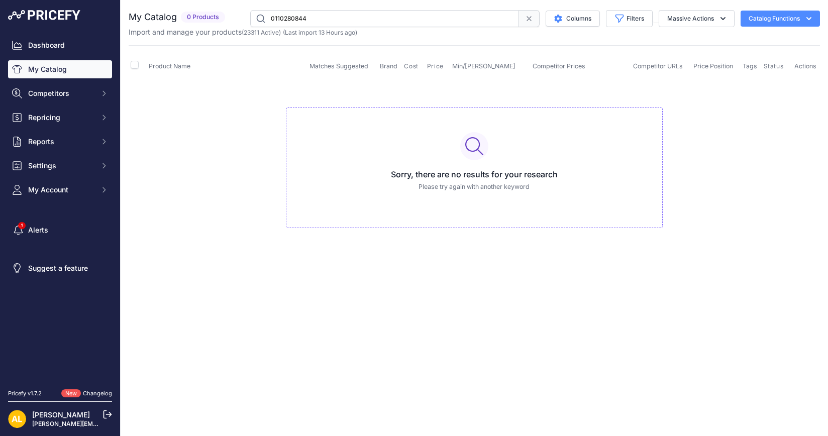
click at [58, 68] on link "My Catalog" at bounding box center [60, 69] width 104 height 18
click at [305, 21] on input "0110280844" at bounding box center [384, 18] width 269 height 17
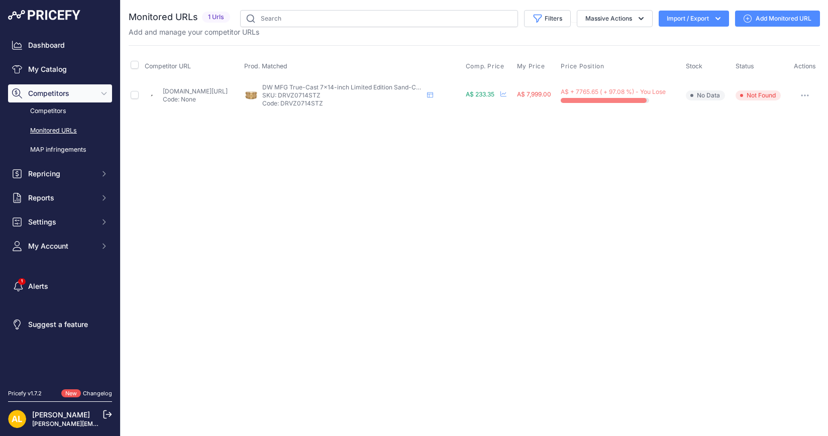
click at [755, 18] on link "Add Monitored URL" at bounding box center [777, 19] width 85 height 16
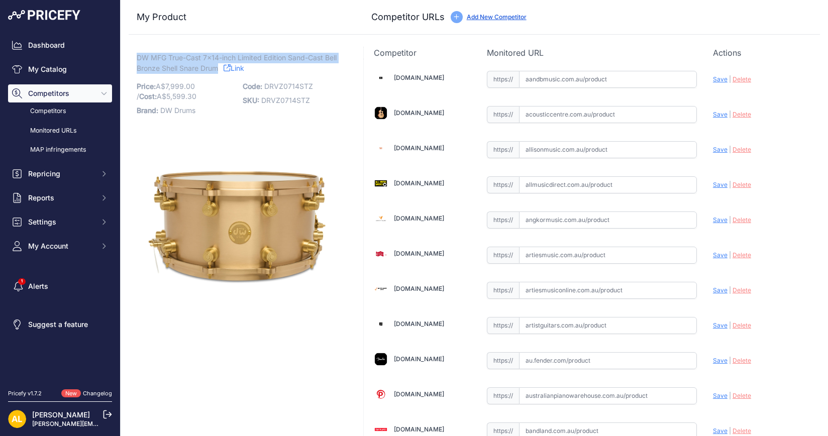
drag, startPoint x: 217, startPoint y: 69, endPoint x: 131, endPoint y: 51, distance: 88.7
copy span "DW MFG True-Cast 7x14-inch Limited Edition Sand-Cast Bell Bronze Shell Snare Dr…"
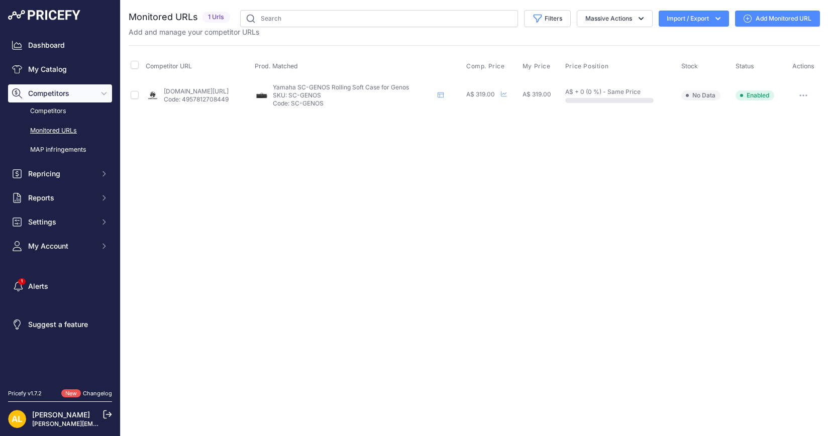
click at [771, 22] on link "Add Monitored URL" at bounding box center [777, 19] width 85 height 16
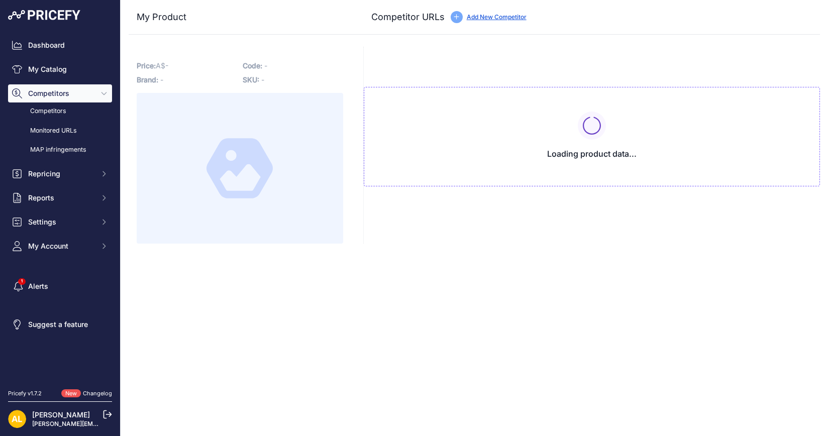
type input "[DOMAIN_NAME][URL]"
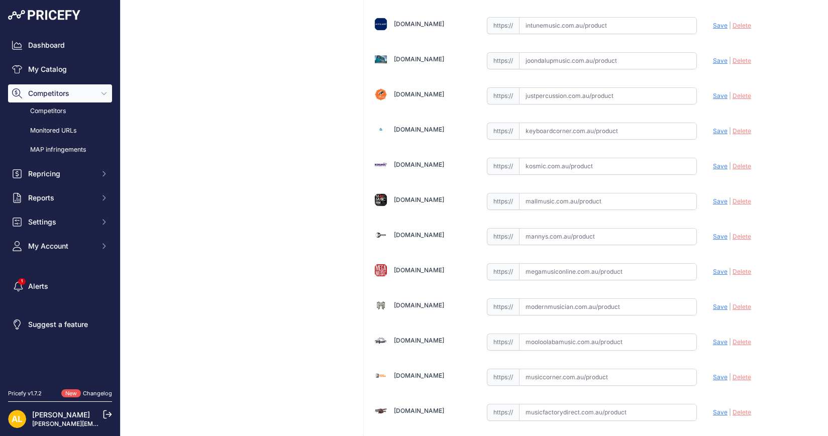
scroll to position [1836, 0]
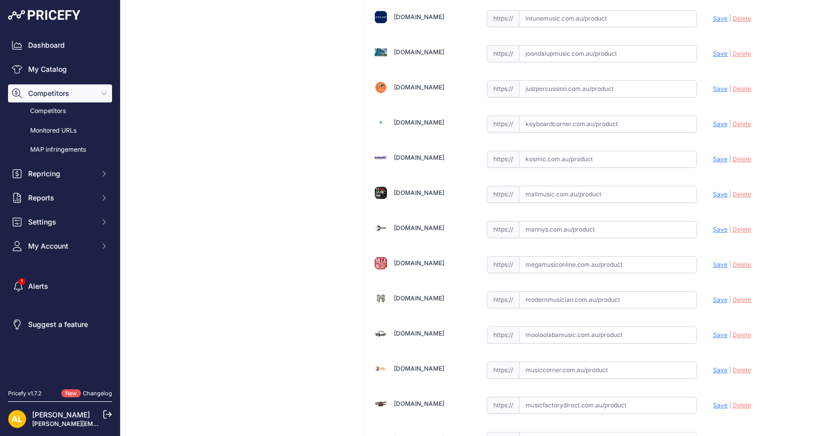
click at [547, 116] on input "text" at bounding box center [608, 124] width 178 height 17
paste input "https://www.keyboardcorner.com.au/yamaha-sc-genos-soft-case-for-genos-workstati…"
click at [713, 120] on span "Save" at bounding box center [720, 124] width 15 height 8
type input "https://www.keyboardcorner.com.au/yamaha-sc-genos-soft-case-for-genos-workstati…"
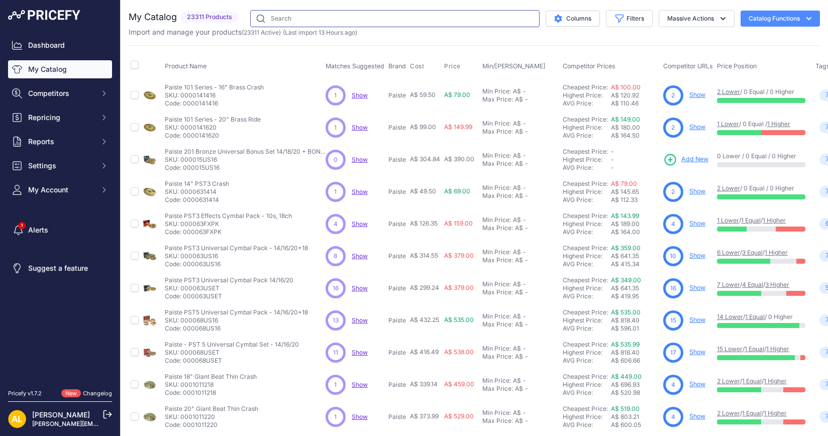
click at [434, 18] on input "text" at bounding box center [394, 18] width 289 height 17
paste input "0110280844"
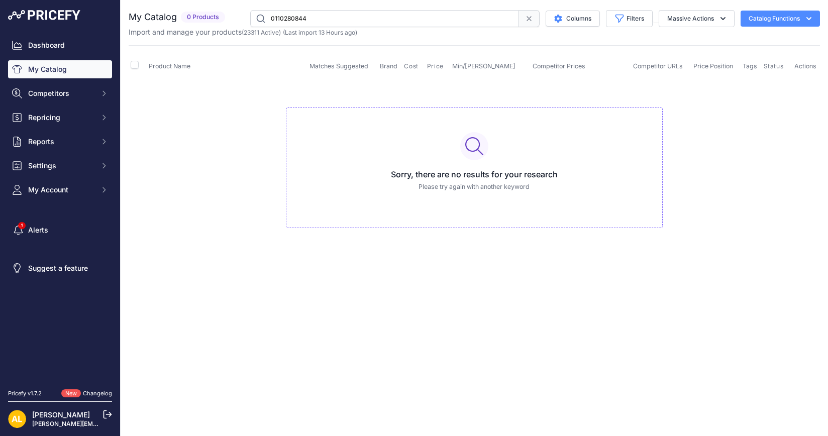
click at [367, 16] on input "0110280844" at bounding box center [384, 18] width 269 height 17
paste input "72"
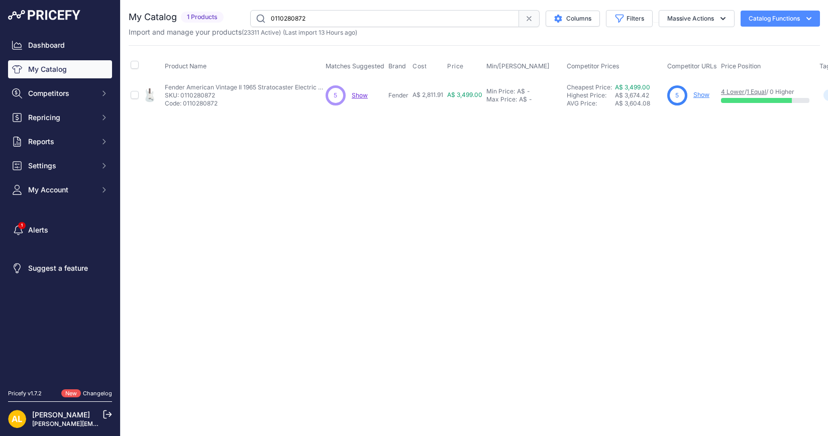
click at [341, 19] on input "0110280872" at bounding box center [384, 18] width 269 height 17
paste input "38/SE-NF53-PW"
click at [415, 20] on input "38/SE-NF53-PW" at bounding box center [384, 18] width 269 height 17
paste input "KO-E1AIRBK"
type input "KO-E1AIRBK"
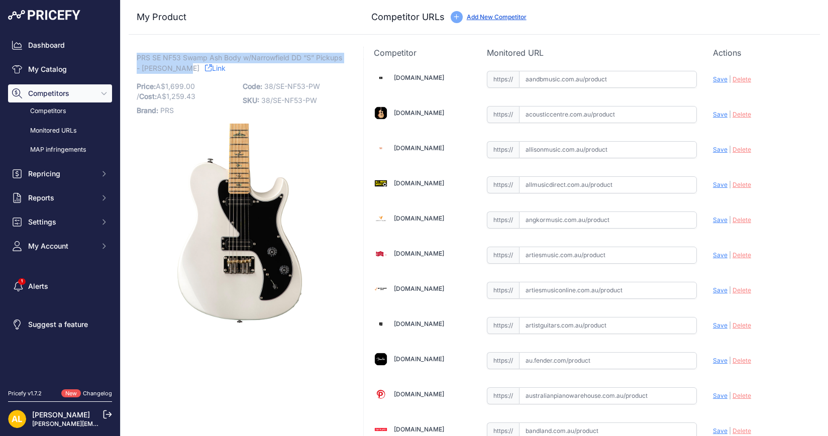
drag, startPoint x: 136, startPoint y: 58, endPoint x: 206, endPoint y: 72, distance: 71.7
click at [206, 72] on p "PRS SE NF53 Swamp Ash Body w/Narrowfield DD “S” Pickups - [PERSON_NAME] Link" at bounding box center [240, 63] width 206 height 21
copy span "PRS SE NF53 Swamp Ash Body w/Narrowfield DD “S” Pickups - [PERSON_NAME]"
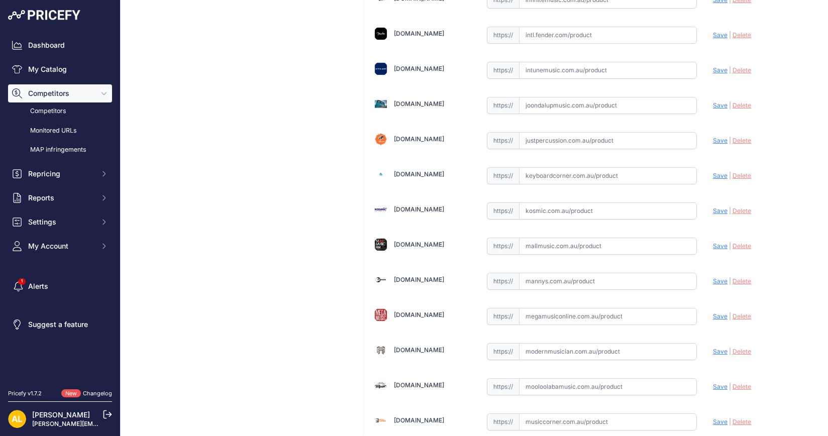
scroll to position [1883, 0]
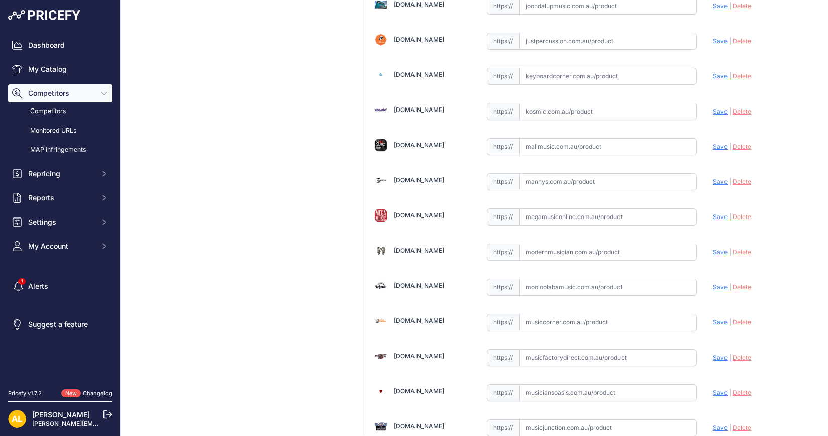
click at [592, 173] on input "text" at bounding box center [608, 181] width 178 height 17
paste input "[URL][DOMAIN_NAME]"
click at [713, 178] on span "Save" at bounding box center [720, 182] width 15 height 8
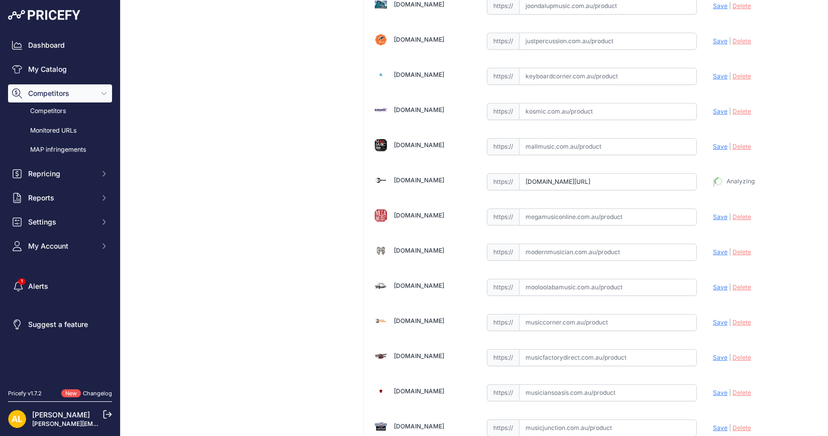
type input "[URL][DOMAIN_NAME]"
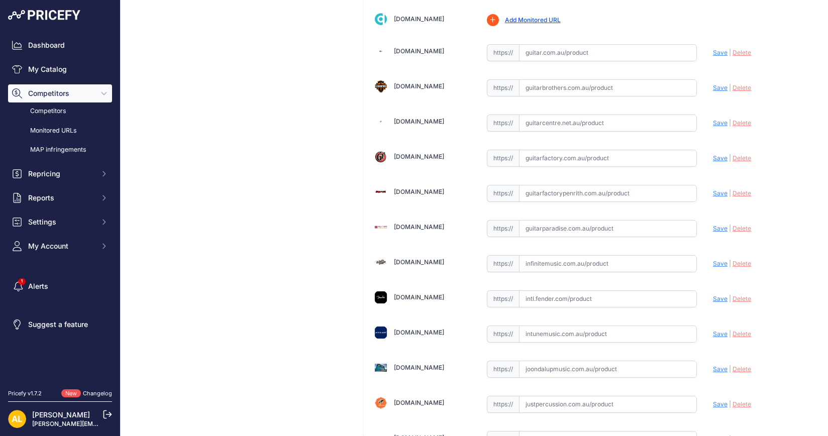
scroll to position [1507, 0]
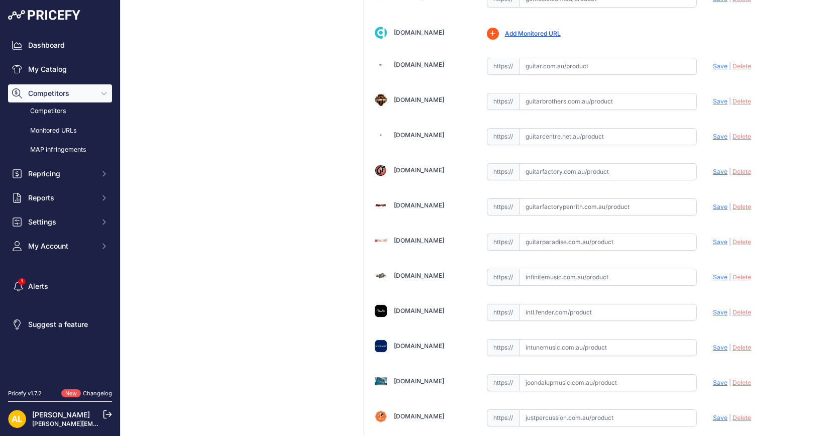
click at [561, 93] on input "text" at bounding box center [608, 101] width 178 height 17
paste input "[URL][DOMAIN_NAME]"
click at [713, 97] on span "Save" at bounding box center [720, 101] width 15 height 8
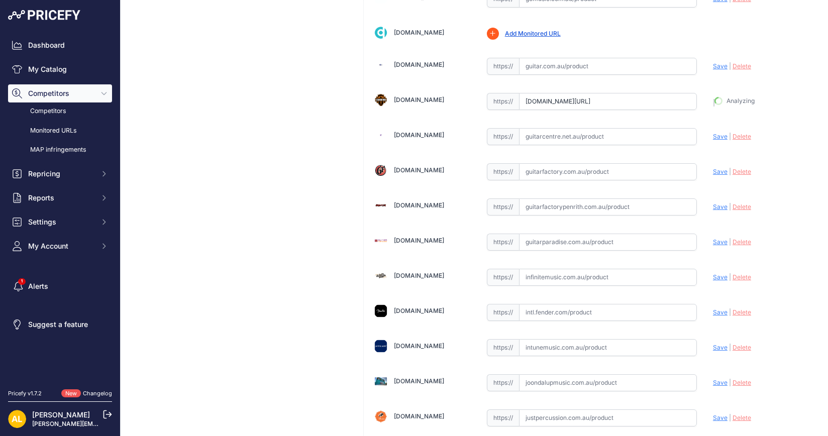
type input "[URL][DOMAIN_NAME]"
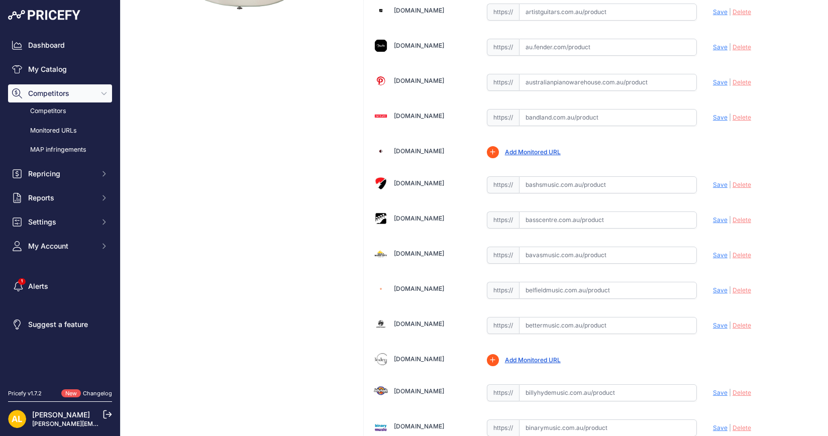
scroll to position [502, 0]
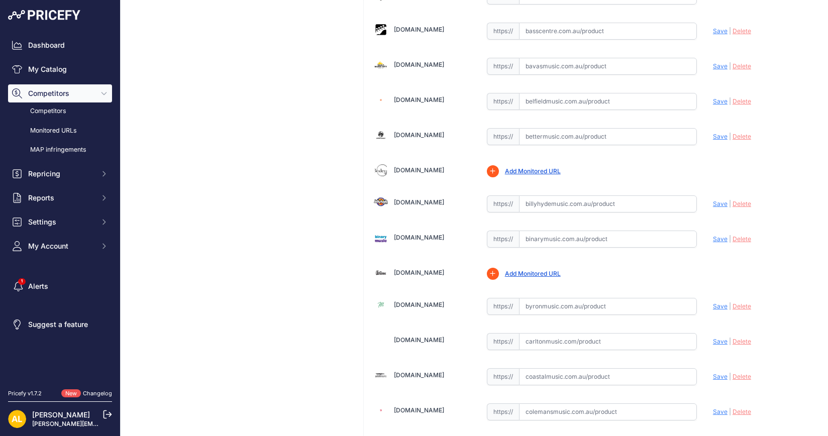
click at [561, 128] on input "text" at bounding box center [608, 136] width 178 height 17
paste input "[URL][DOMAIN_NAME][PERSON_NAME]"
click at [713, 133] on span "Save" at bounding box center [720, 137] width 15 height 8
type input "[URL][DOMAIN_NAME][PERSON_NAME]"
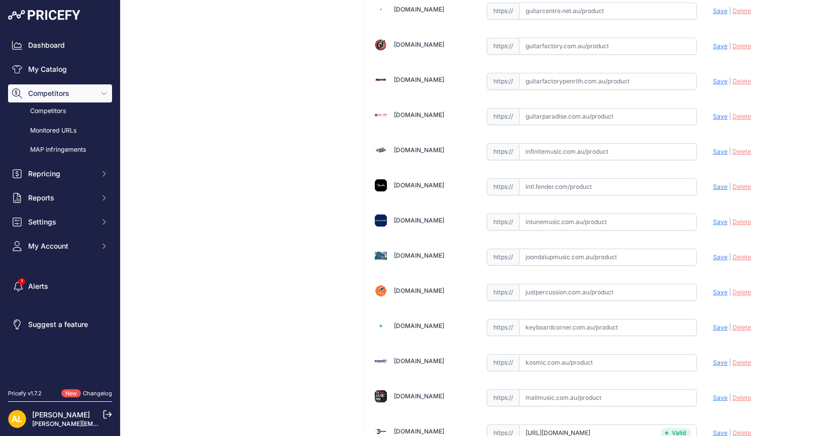
scroll to position [1946, 0]
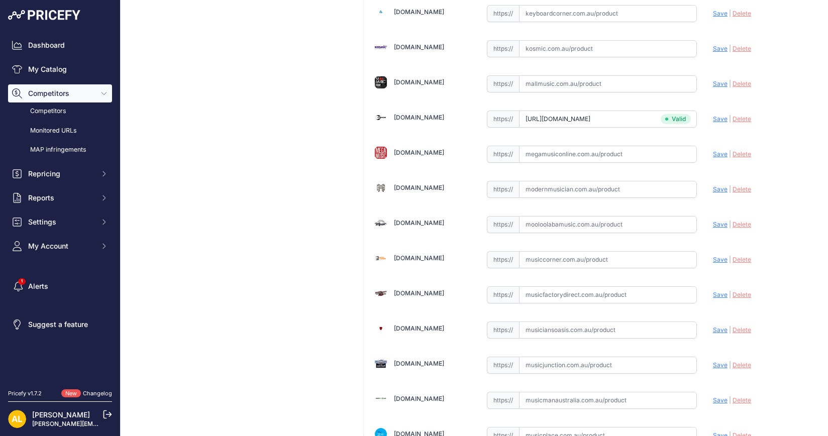
click at [566, 181] on input "text" at bounding box center [608, 189] width 178 height 17
paste input "[URL][DOMAIN_NAME]"
click at [713, 185] on span "Save" at bounding box center [720, 189] width 15 height 8
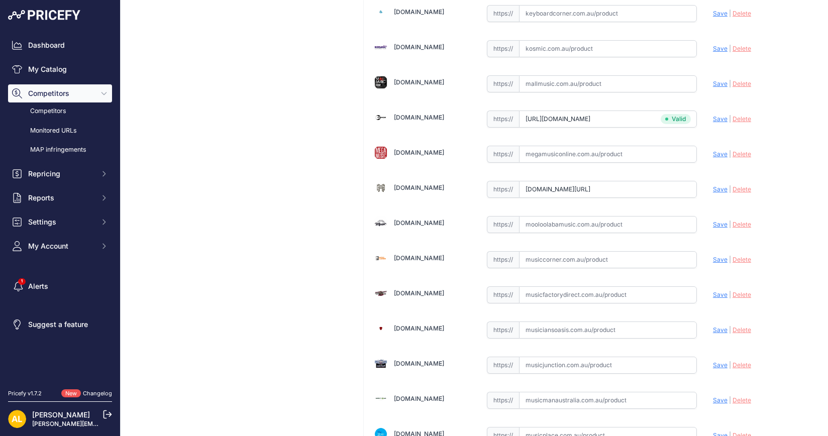
scroll to position [0, 0]
type input "[URL][DOMAIN_NAME]"
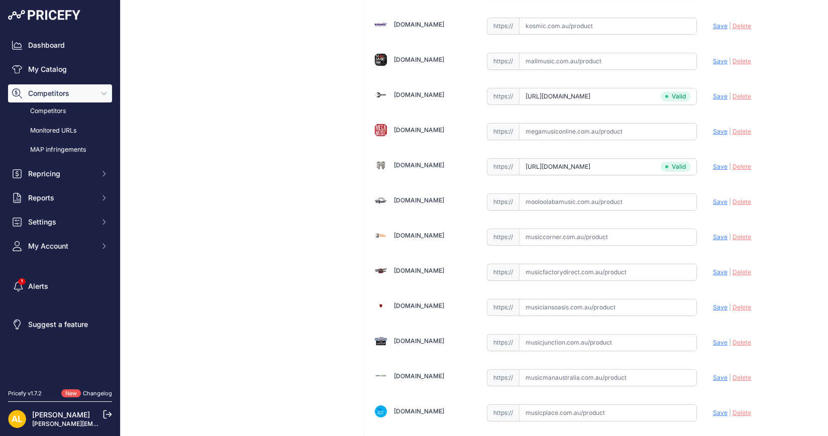
scroll to position [1946, 0]
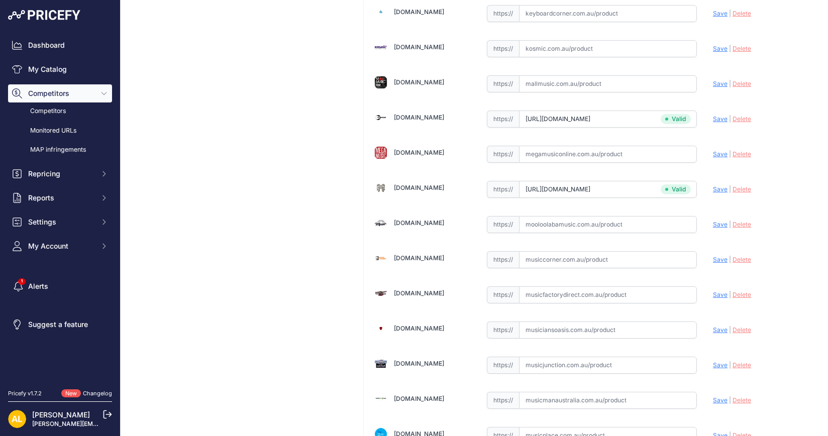
click at [562, 216] on input "text" at bounding box center [608, 224] width 178 height 17
paste input "[URL][DOMAIN_NAME]"
click at [713, 220] on span "Save" at bounding box center [720, 224] width 15 height 8
type input "[URL][DOMAIN_NAME]"
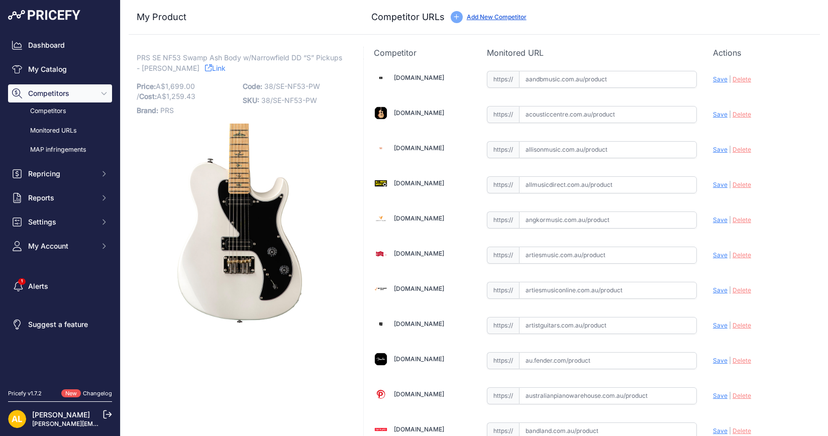
scroll to position [313, 0]
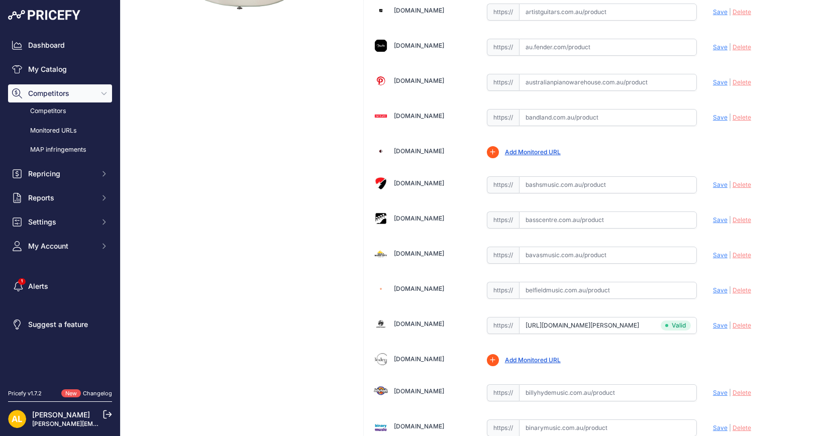
click at [536, 390] on input "text" at bounding box center [608, 392] width 178 height 17
paste input "[URL][DOMAIN_NAME]"
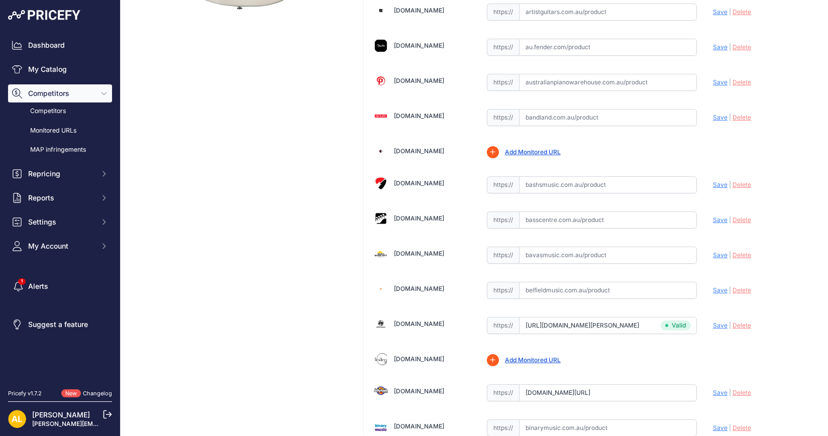
click at [713, 389] on span "Save" at bounding box center [720, 393] width 15 height 8
type input "[URL][DOMAIN_NAME]"
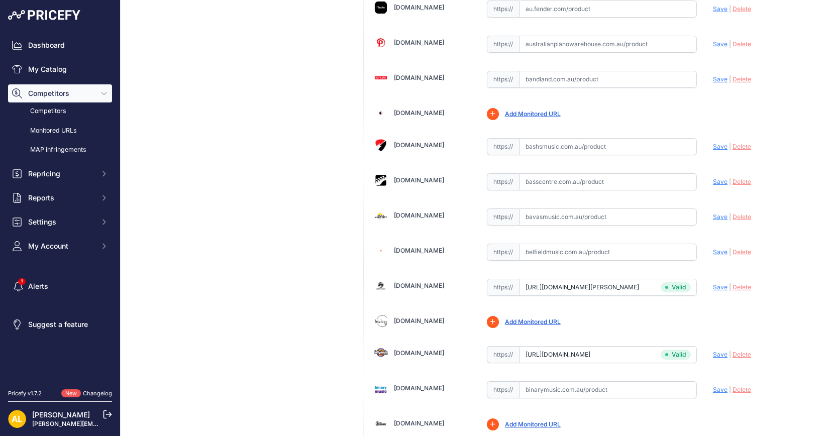
scroll to position [377, 0]
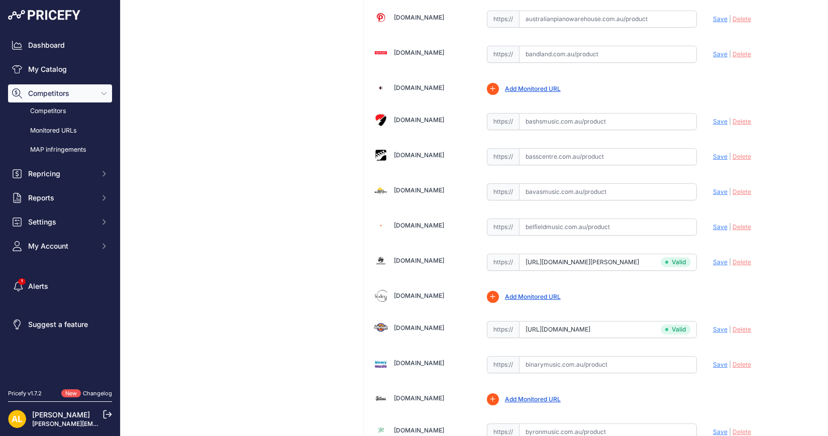
click at [555, 226] on input "text" at bounding box center [608, 226] width 178 height 17
paste input "[URL][DOMAIN_NAME][PERSON_NAME]"
click at [713, 223] on span "Save" at bounding box center [720, 227] width 15 height 8
type input "[URL][DOMAIN_NAME][PERSON_NAME]"
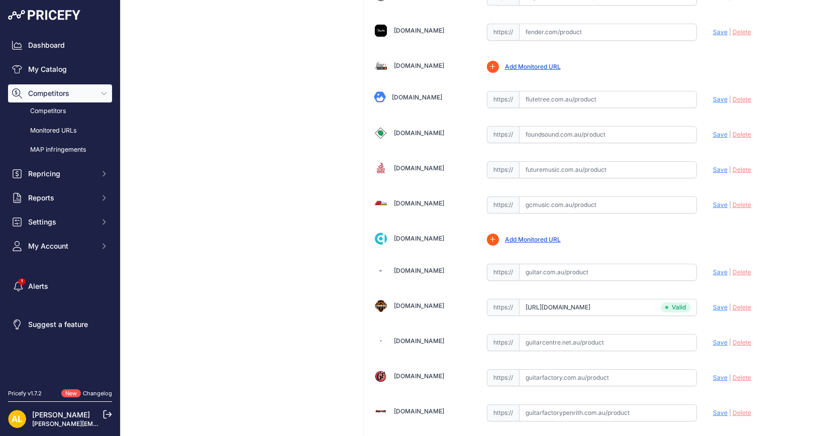
scroll to position [1256, 0]
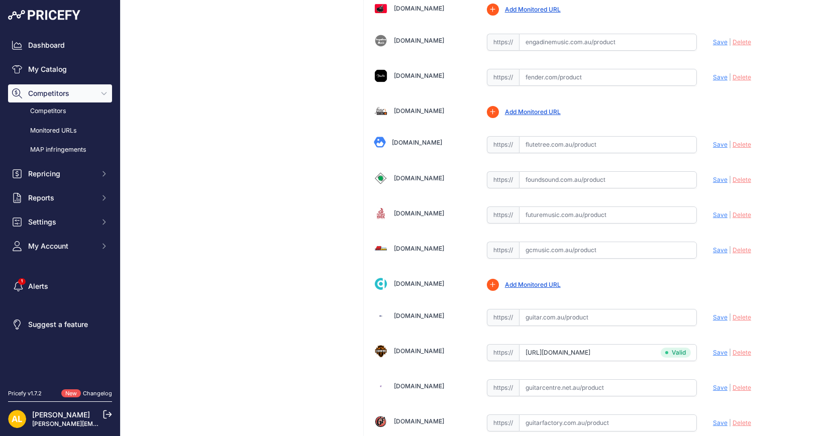
click at [552, 242] on input "text" at bounding box center [608, 250] width 178 height 17
paste input "[URL][DOMAIN_NAME]"
click at [702, 239] on div "[DOMAIN_NAME] Valid Save" at bounding box center [592, 444] width 456 height 3282
click at [713, 246] on span "Save" at bounding box center [720, 250] width 15 height 8
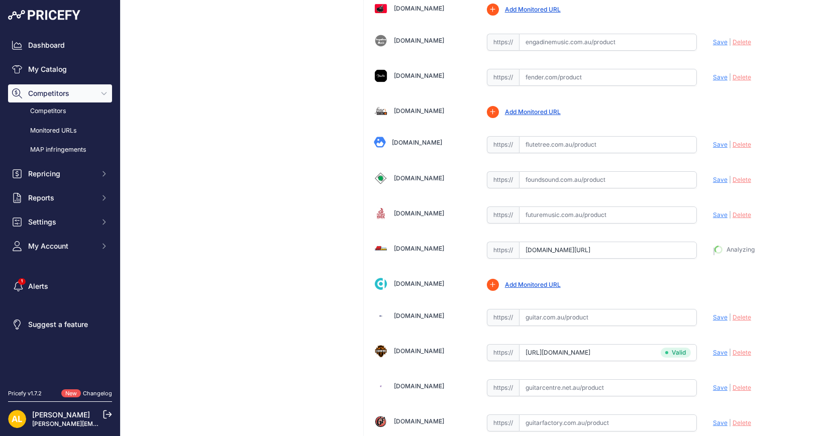
type input "[URL][DOMAIN_NAME]"
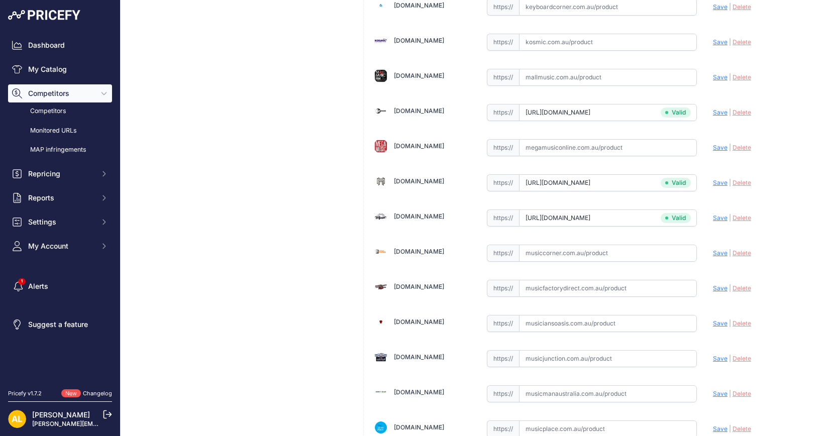
scroll to position [1883, 0]
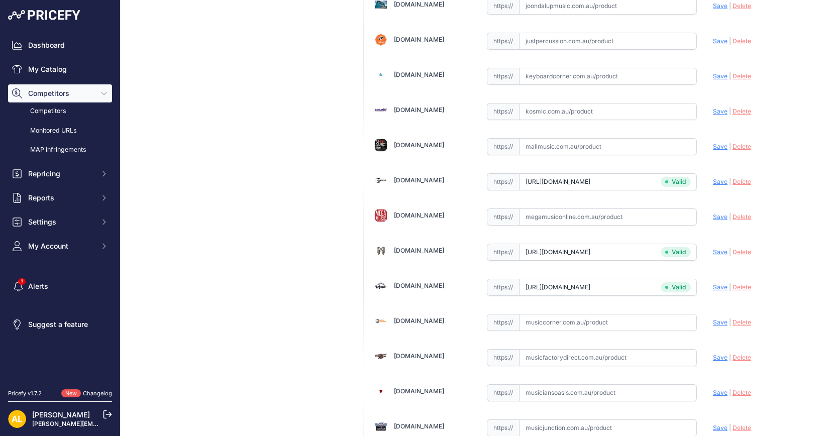
click at [590, 208] on input "text" at bounding box center [608, 216] width 178 height 17
paste input "[URL][DOMAIN_NAME]"
click at [718, 213] on span "Save" at bounding box center [720, 217] width 15 height 8
type input "[URL][DOMAIN_NAME]"
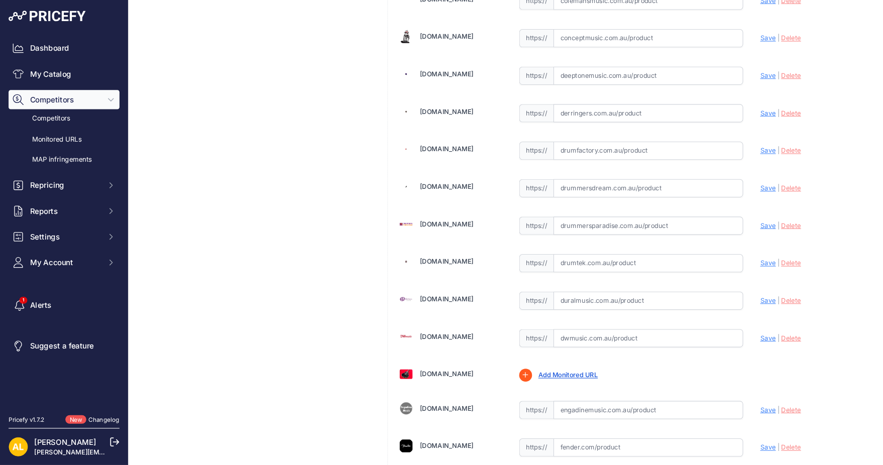
scroll to position [1004, 0]
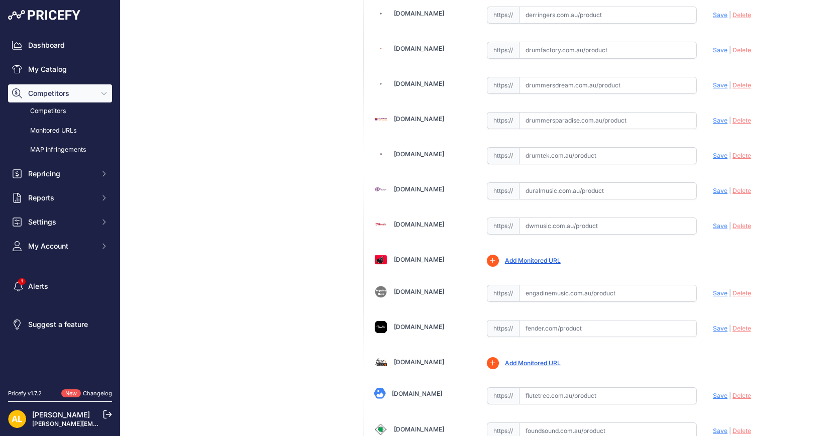
click at [544, 217] on input "text" at bounding box center [608, 225] width 178 height 17
paste input "[URL][DOMAIN_NAME]"
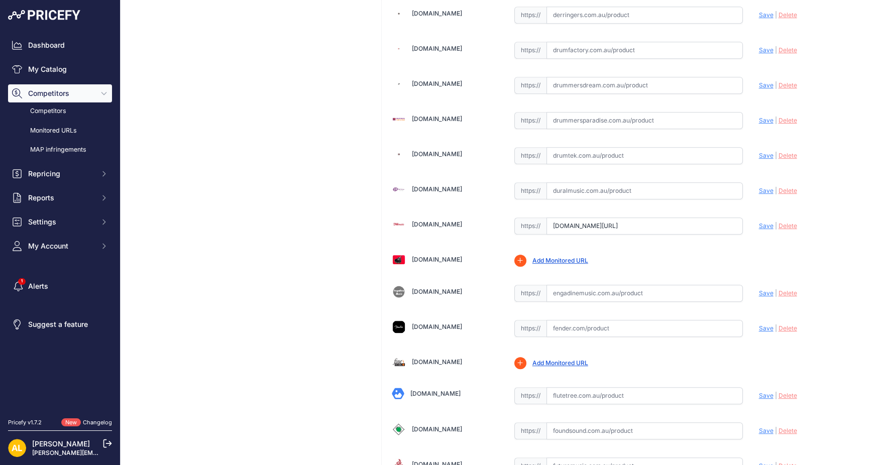
click at [759, 222] on span "Save" at bounding box center [766, 226] width 15 height 8
type input "[URL][DOMAIN_NAME]"
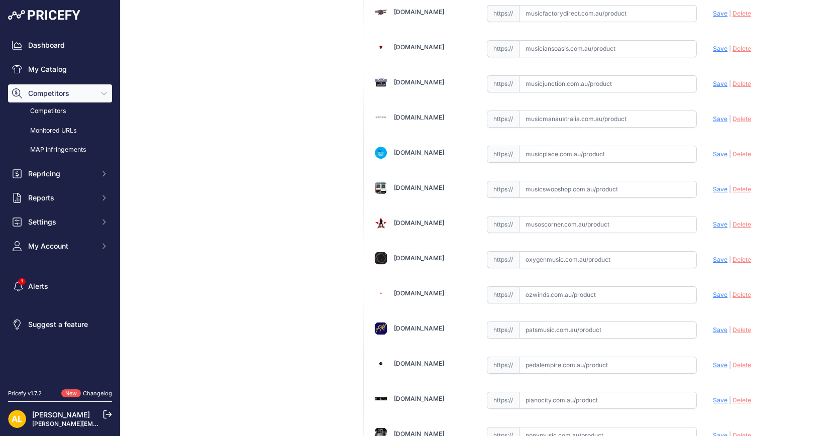
scroll to position [2310, 0]
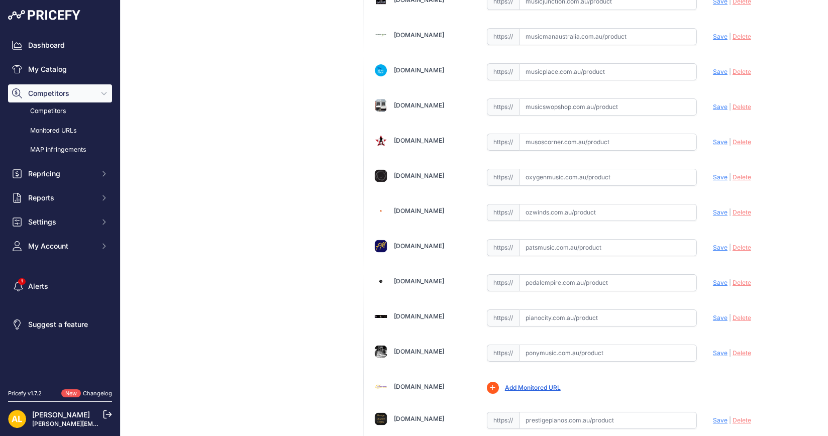
click at [574, 169] on input "text" at bounding box center [608, 177] width 178 height 17
paste input "[URL][DOMAIN_NAME]"
click at [713, 173] on span "Save" at bounding box center [720, 177] width 15 height 8
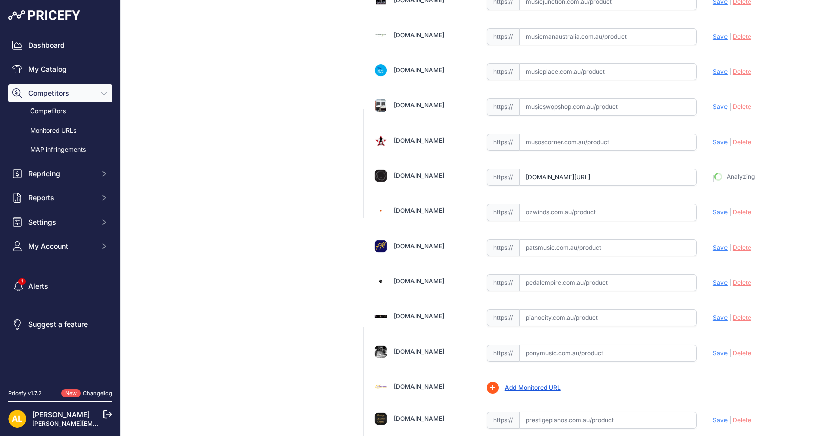
type input "[URL][DOMAIN_NAME]"
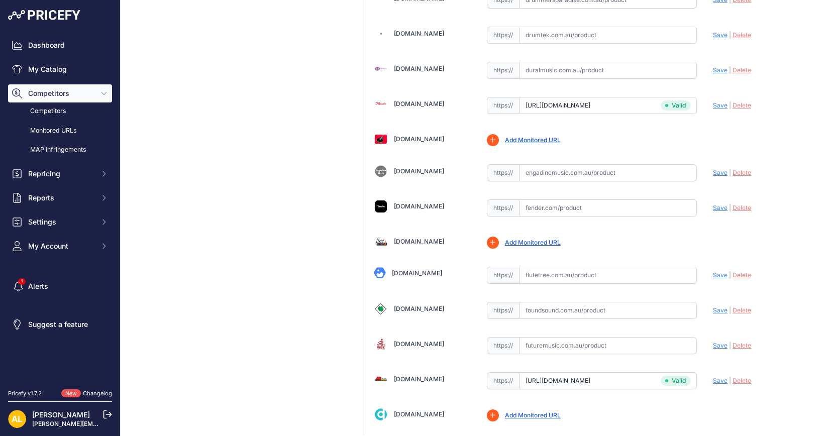
scroll to position [1117, 0]
